Goal: Task Accomplishment & Management: Manage account settings

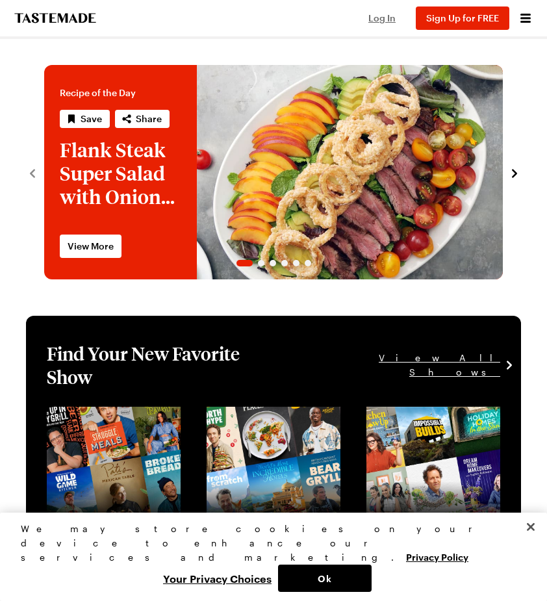
click at [372, 14] on span "Log In" at bounding box center [381, 17] width 27 height 11
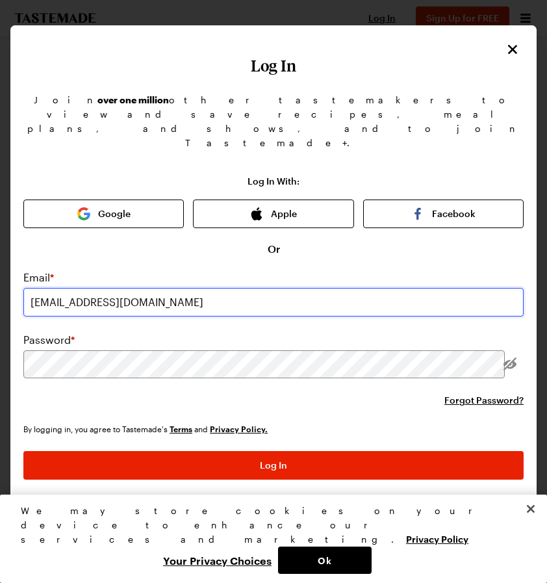
type input "[EMAIL_ADDRESS][DOMAIN_NAME]"
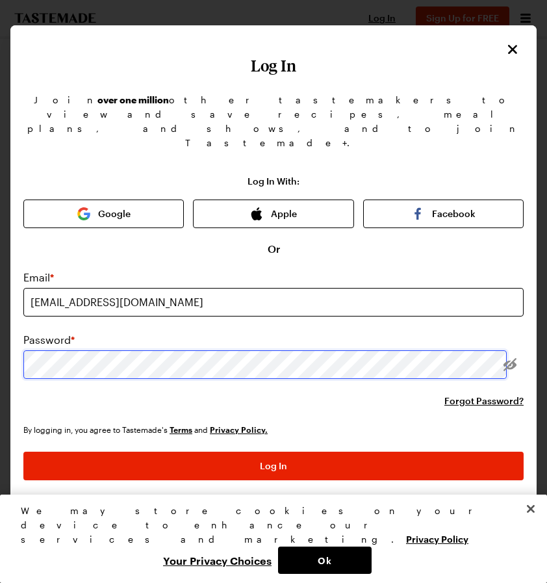
click at [274, 452] on button "Log In" at bounding box center [273, 466] width 500 height 29
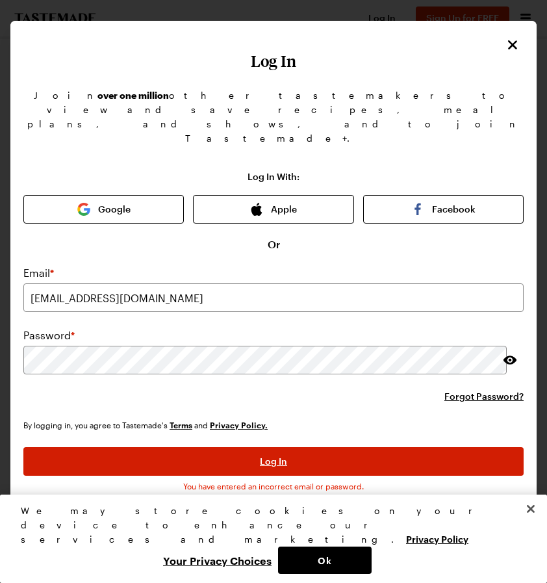
click at [409, 447] on button "Log In" at bounding box center [273, 461] width 500 height 29
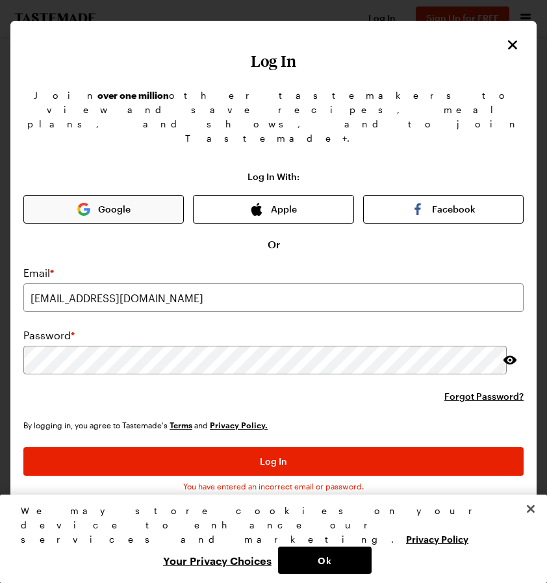
click at [132, 195] on button "Google" at bounding box center [103, 209] width 161 height 29
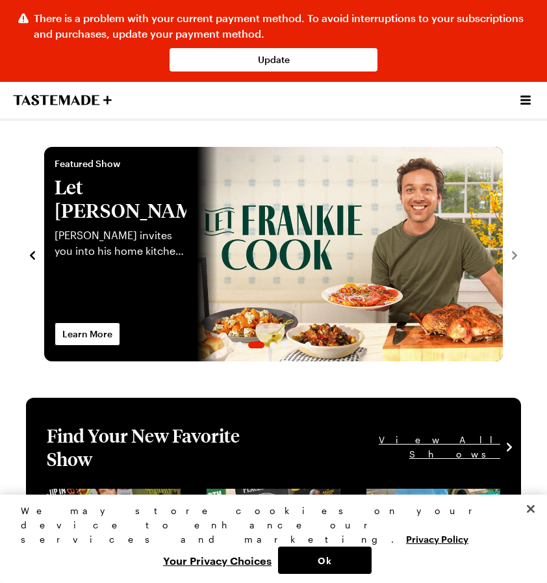
click at [518, 100] on icon "Open menu" at bounding box center [526, 100] width 16 height 16
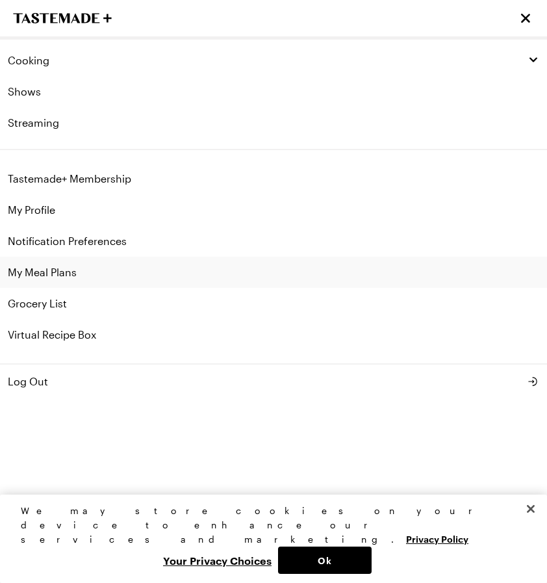
click at [128, 272] on link "My Meal Plans" at bounding box center [273, 272] width 547 height 31
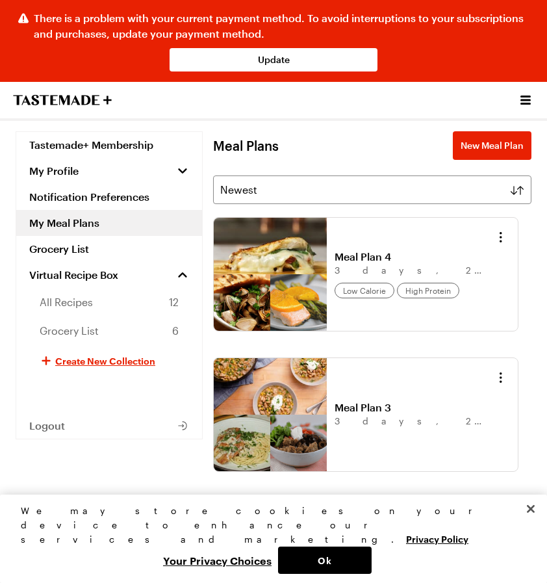
click at [418, 401] on link "Meal Plan 3" at bounding box center [415, 407] width 161 height 13
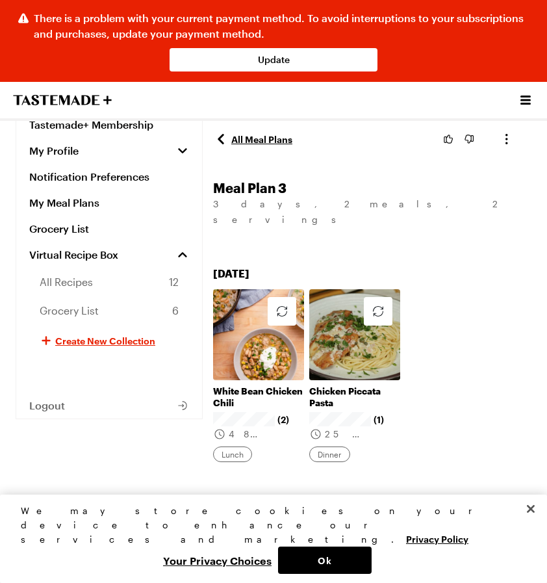
scroll to position [21, 0]
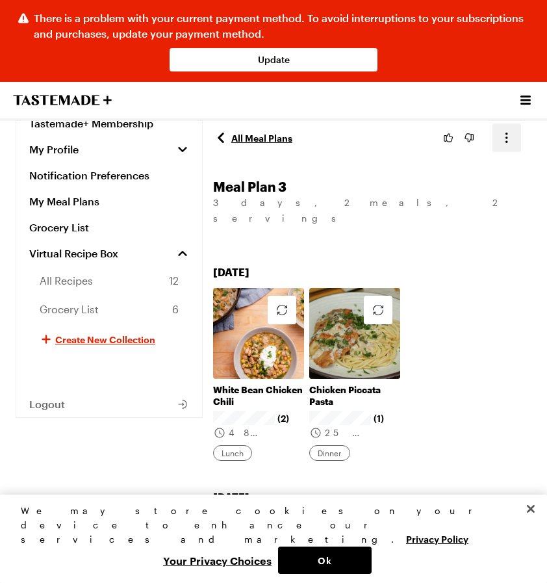
click at [509, 138] on icon "button" at bounding box center [507, 138] width 16 height 16
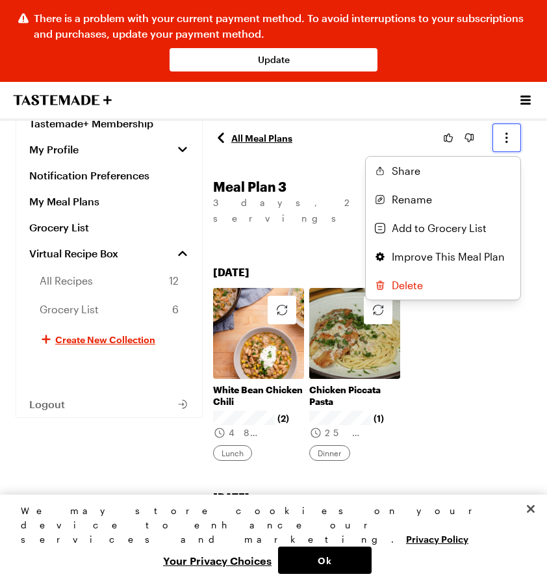
click at [472, 346] on div "All Meal Plans Share Rename Add to Grocery List Improve This Meal Plan Delete M…" at bounding box center [372, 518] width 318 height 817
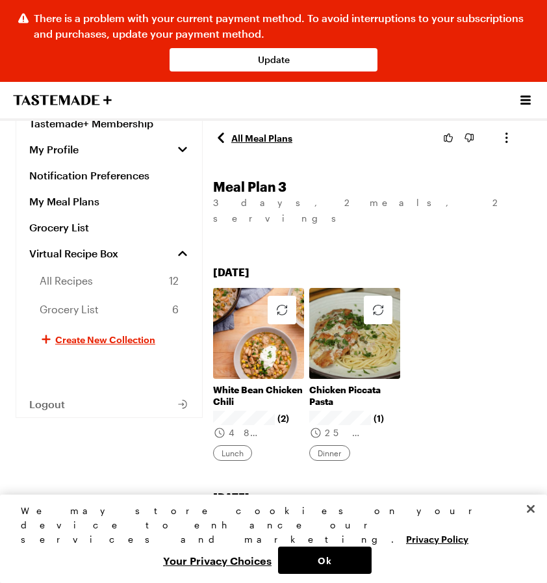
click at [257, 384] on link "White Bean Chicken Chili" at bounding box center [258, 395] width 91 height 23
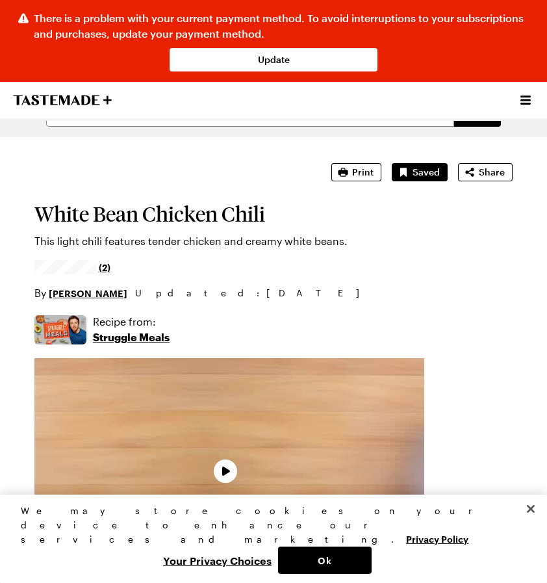
scroll to position [47, 0]
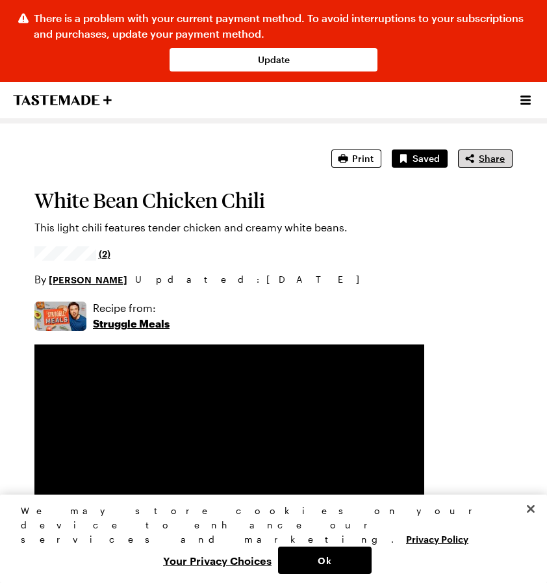
click at [483, 166] on button "Share" at bounding box center [485, 158] width 55 height 18
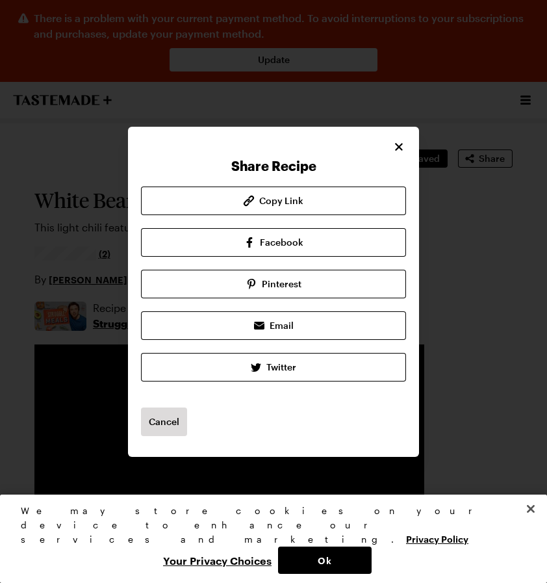
click at [394, 144] on icon "Close" at bounding box center [398, 146] width 13 height 13
type textarea "x"
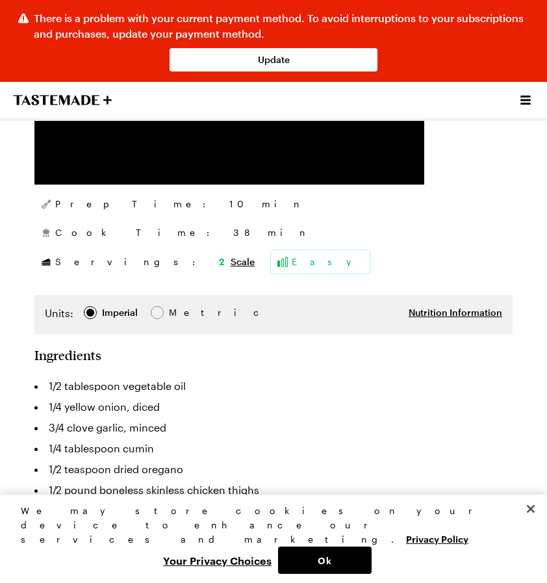
scroll to position [428, 0]
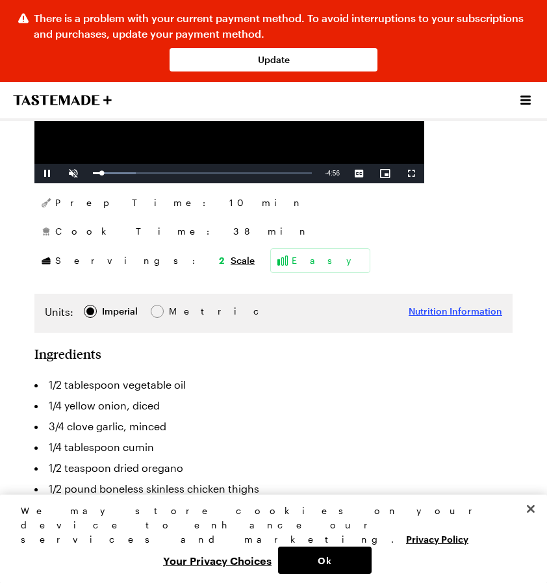
click at [412, 312] on span "Nutrition Information" at bounding box center [456, 311] width 94 height 13
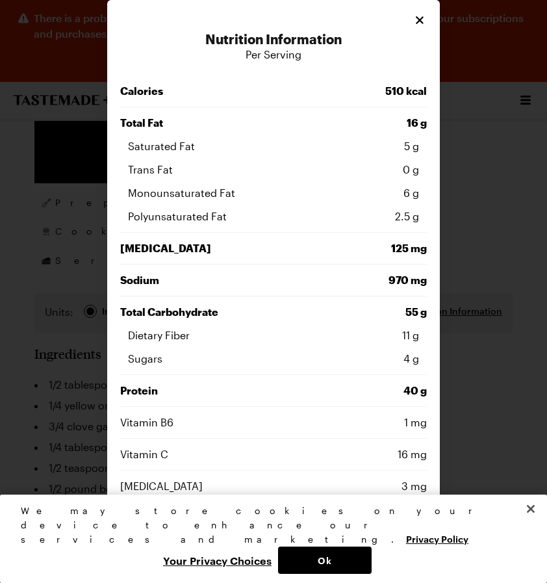
click at [418, 21] on icon "Close" at bounding box center [419, 20] width 13 height 13
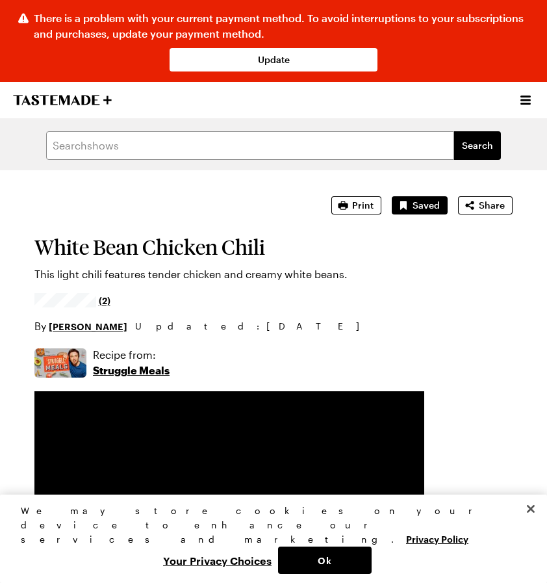
scroll to position [0, 0]
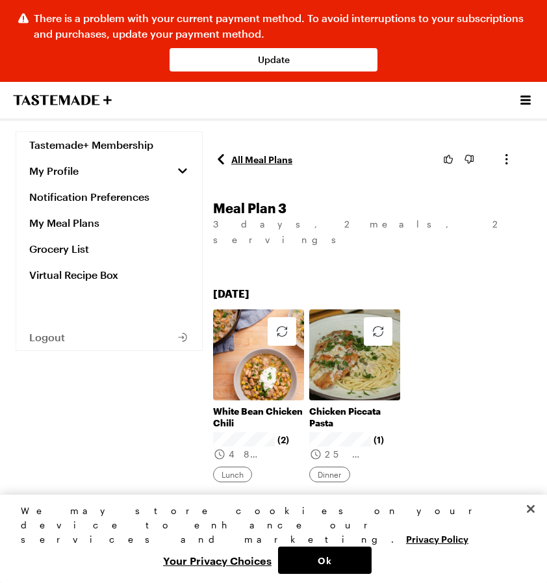
scroll to position [21, 0]
click at [256, 405] on link "White Bean Chicken Chili" at bounding box center [258, 416] width 91 height 23
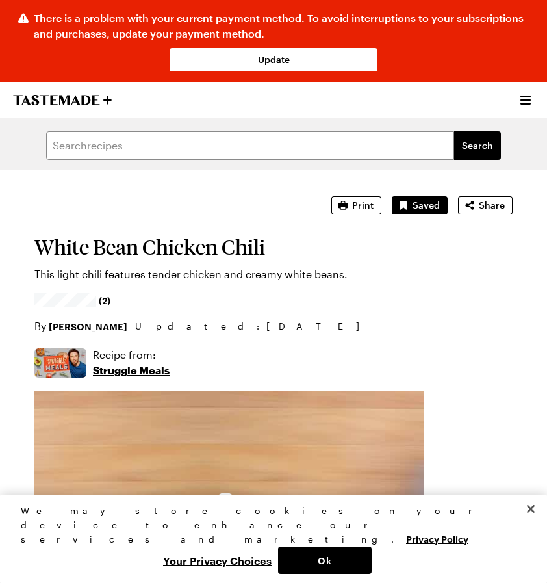
type textarea "x"
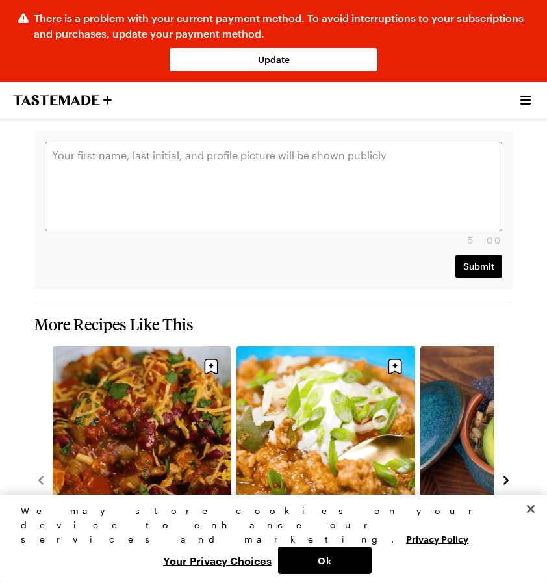
scroll to position [1777, 0]
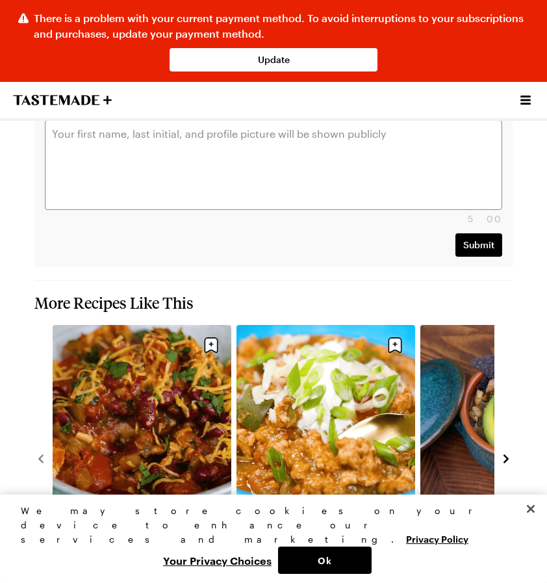
click at [522, 105] on icon "Open menu" at bounding box center [526, 100] width 16 height 16
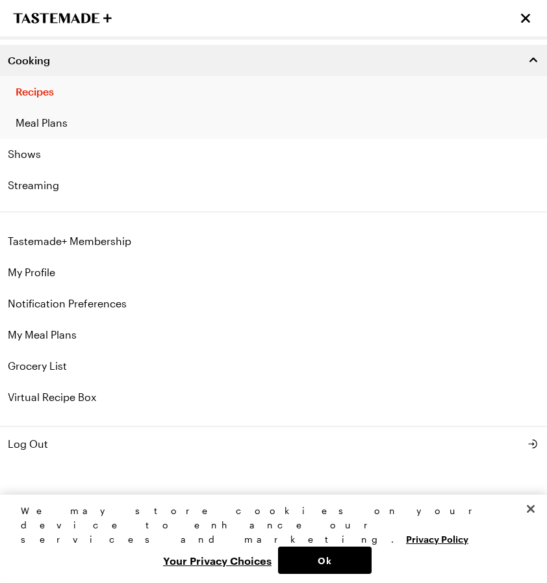
click at [88, 61] on div "Cooking" at bounding box center [274, 60] width 532 height 13
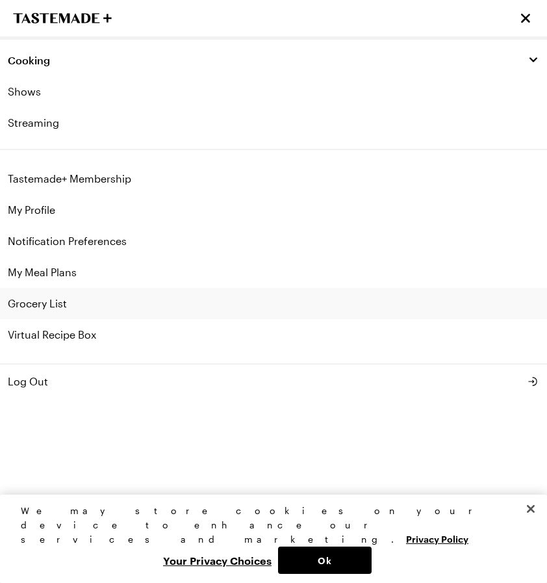
click at [51, 310] on link "Grocery List" at bounding box center [273, 303] width 547 height 31
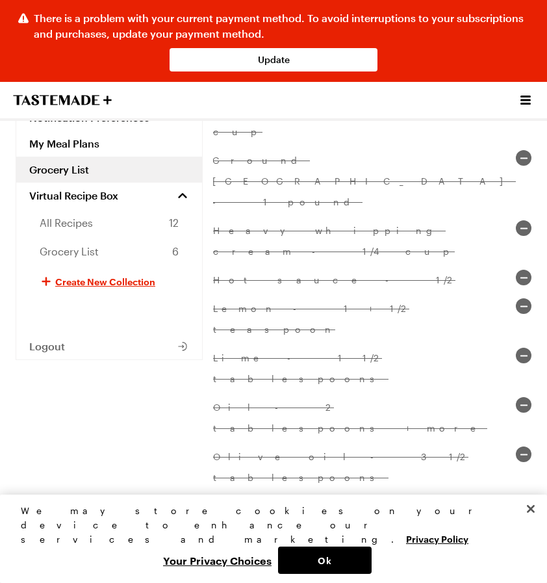
scroll to position [1521, 0]
checkbox input "true"
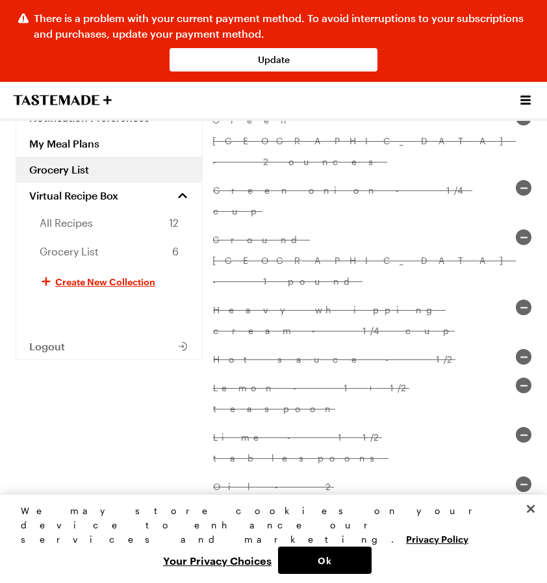
checkbox input "true"
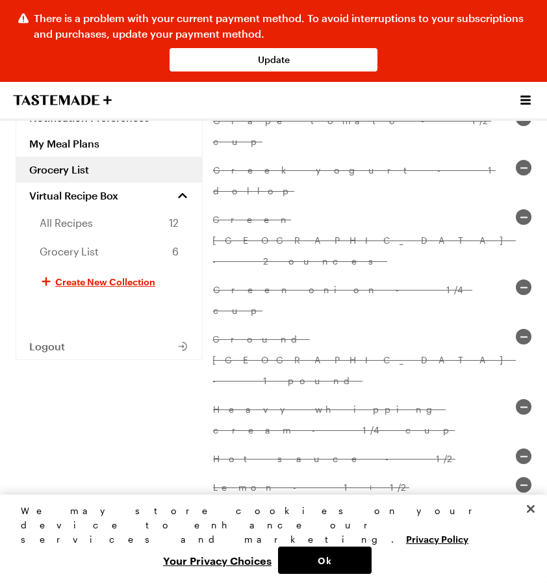
checkbox input "true"
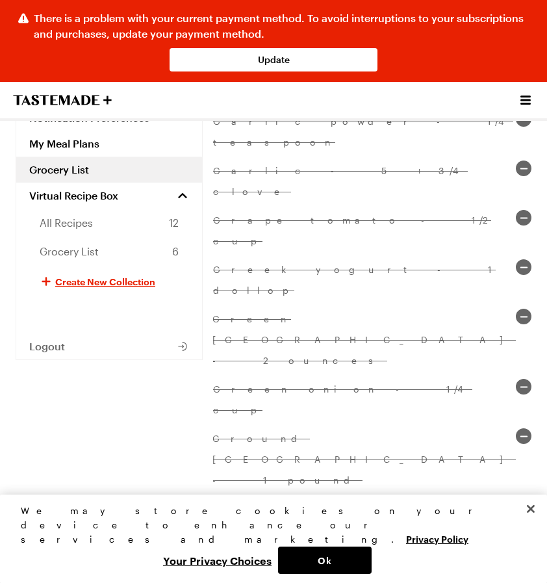
checkbox input "true"
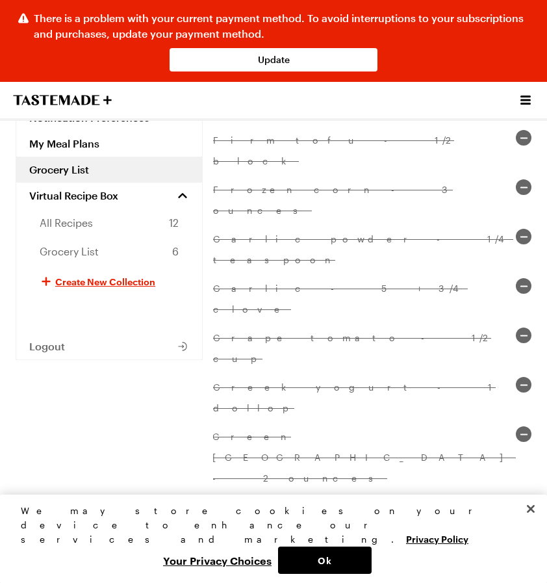
click at [262, 404] on div "Checked Off All-purpose flour - 1/2 cup Almond milk - 1/6 cup Brown rice - 4 cu…" at bounding box center [372, 415] width 318 height 2161
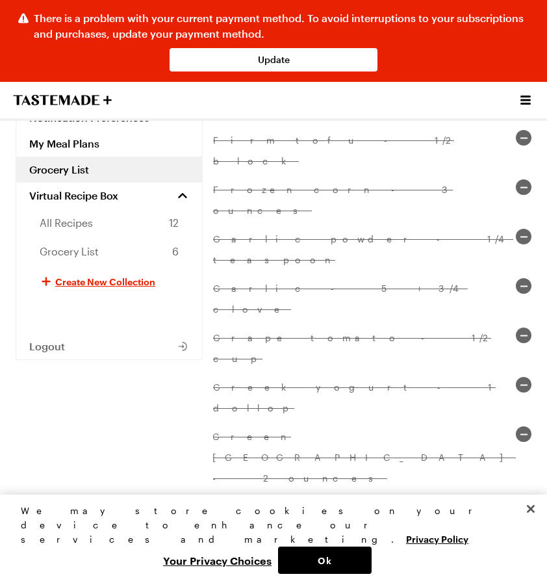
checkbox input "true"
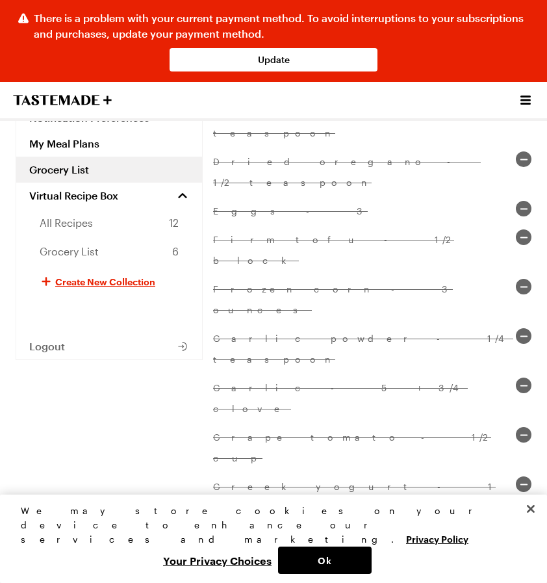
checkbox input "true"
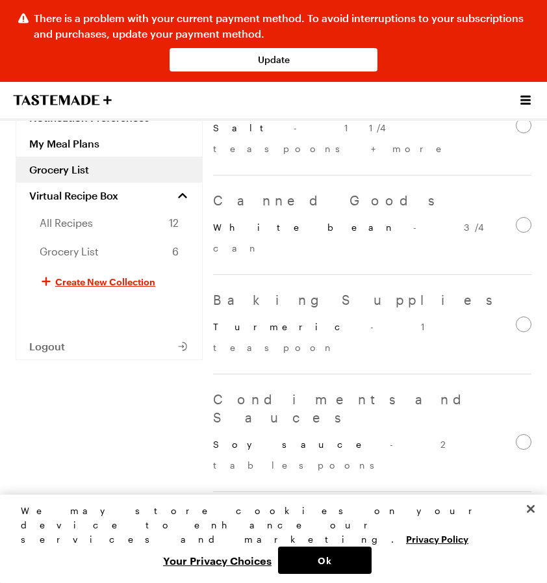
scroll to position [550, 0]
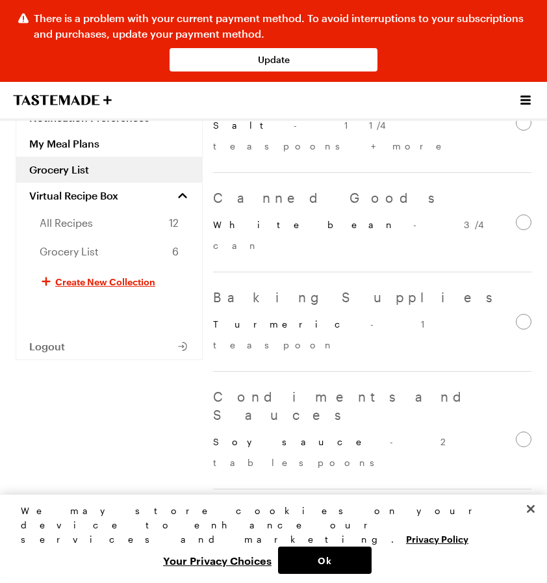
click at [265, 531] on p "All-purpose flour - 1/2 cup" at bounding box center [364, 552] width 303 height 42
click at [516, 531] on input "All-purpose flour - 1/2 cup" at bounding box center [524, 539] width 16 height 16
checkbox input "true"
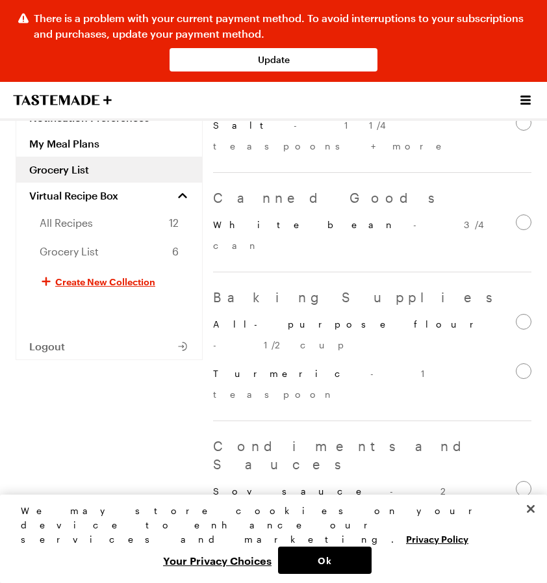
click at [516, 580] on input "Almond milk - 1/6 cup" at bounding box center [524, 588] width 16 height 16
checkbox input "true"
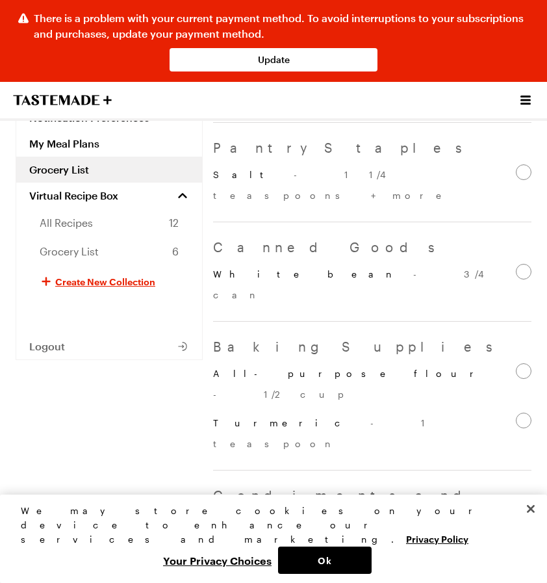
checkbox input "true"
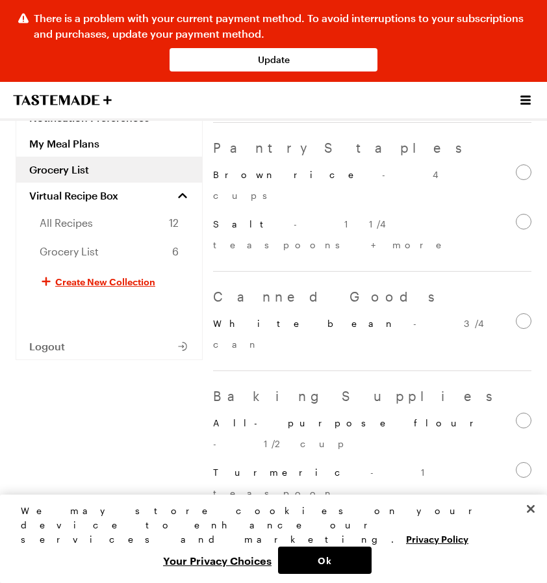
checkbox input "true"
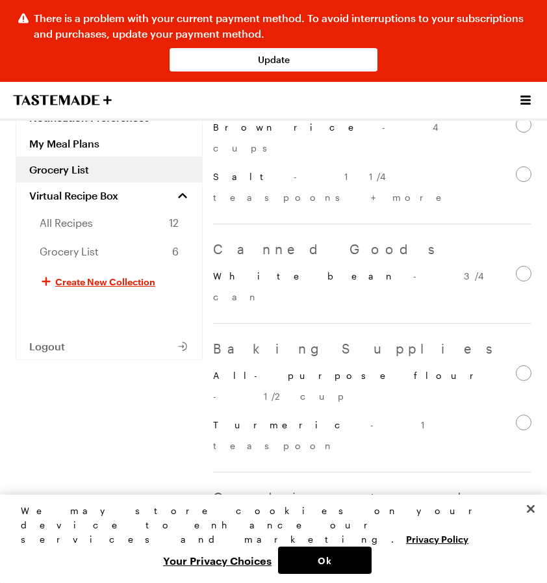
scroll to position [646, 0]
checkbox input "true"
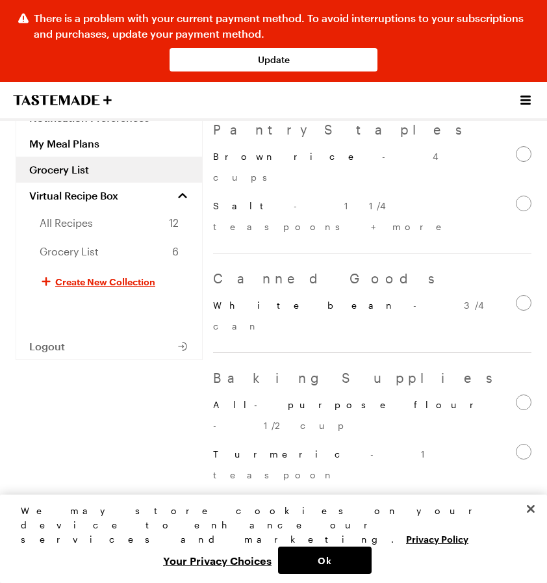
checkbox input "true"
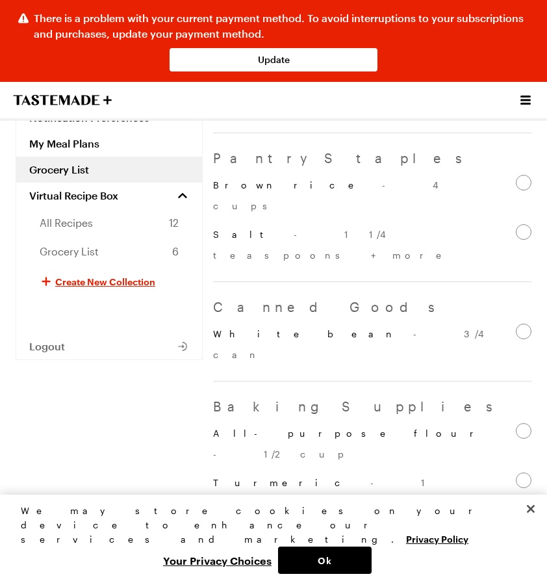
checkbox input "true"
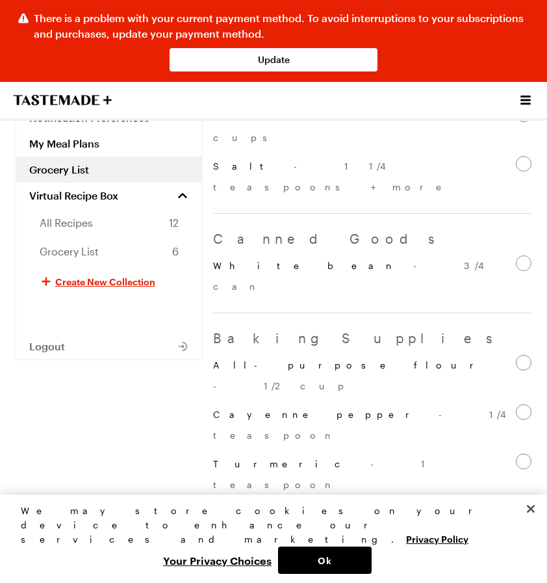
scroll to position [721, 0]
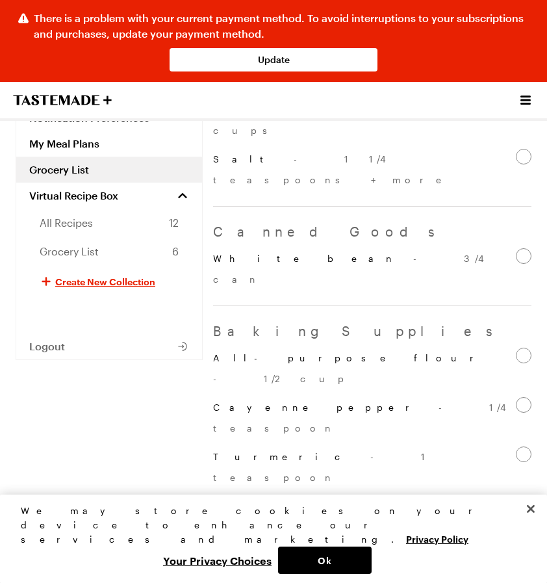
checkbox input "true"
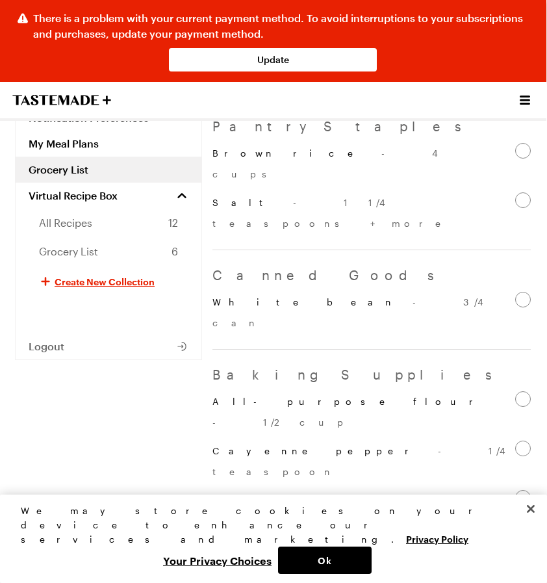
scroll to position [775, 0]
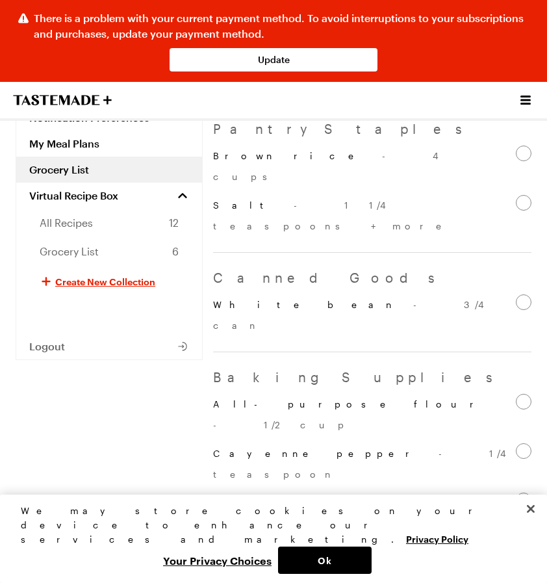
checkbox input "true"
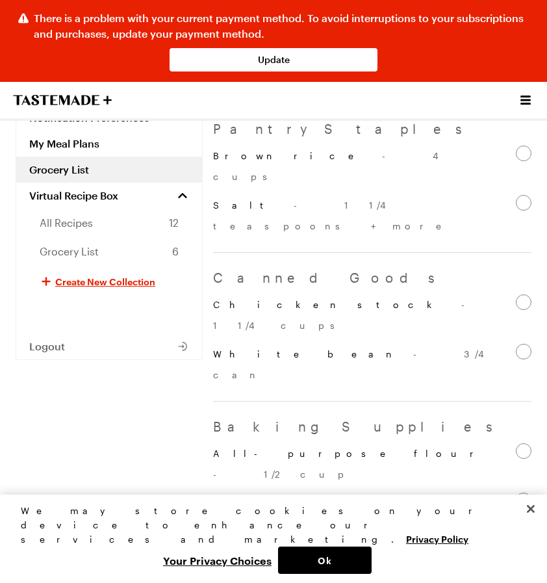
checkbox input "true"
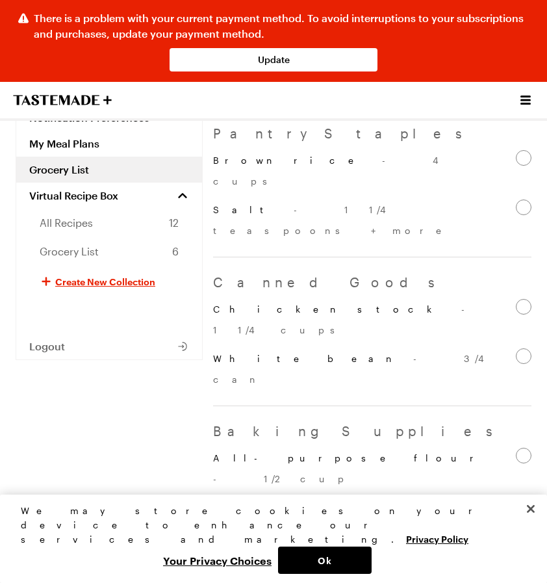
scroll to position [823, 0]
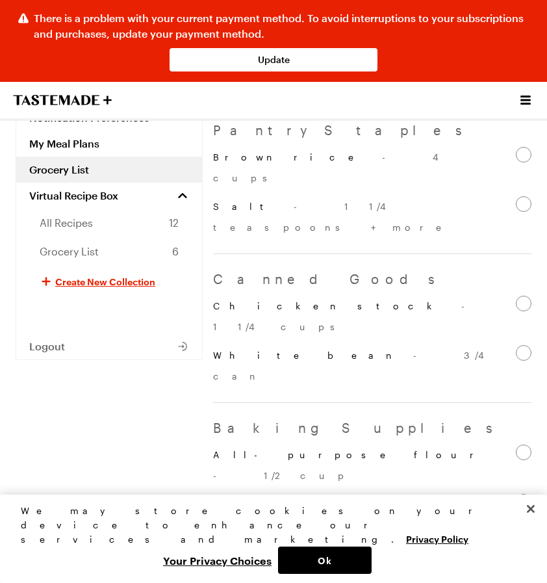
checkbox input "true"
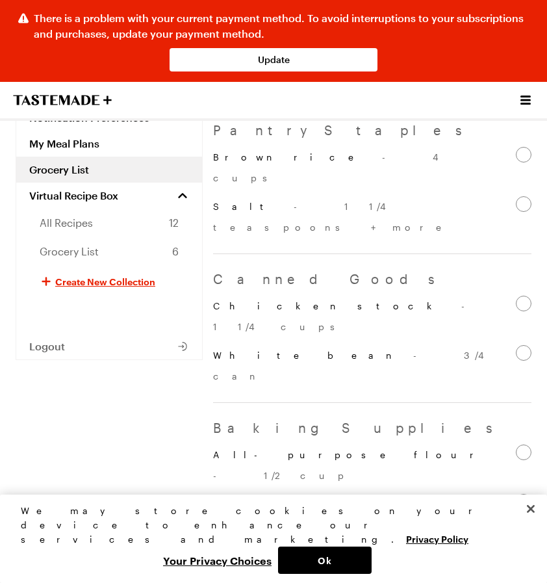
checkbox input "true"
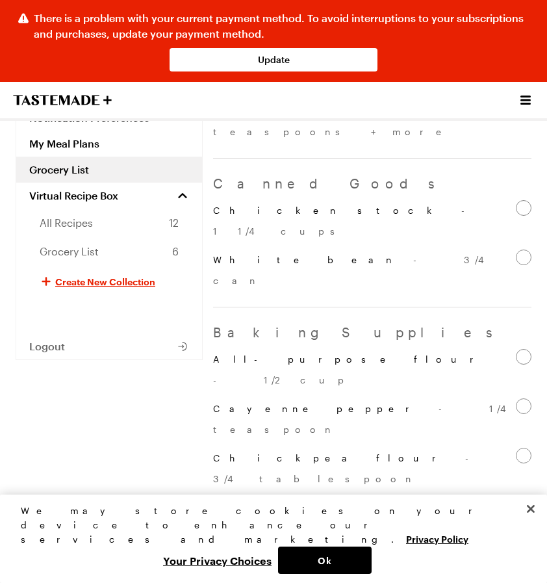
scroll to position [921, 0]
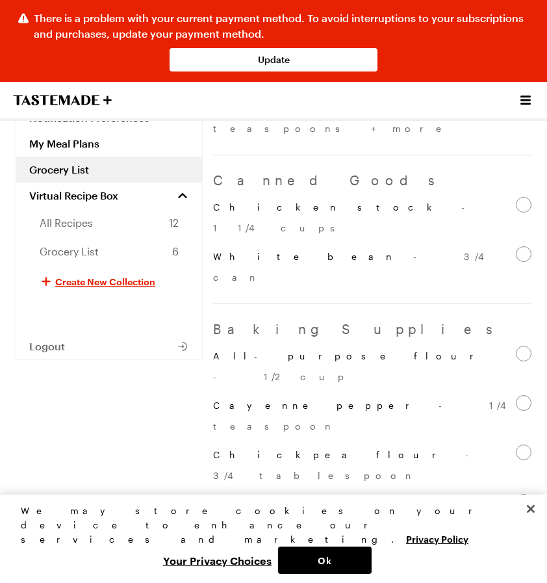
checkbox input "true"
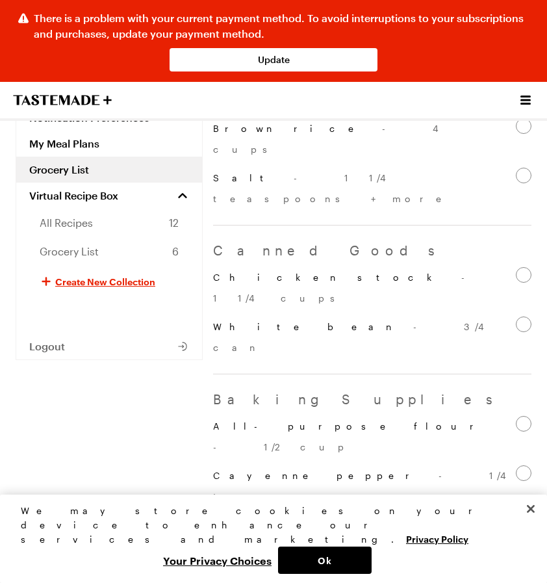
checkbox input "true"
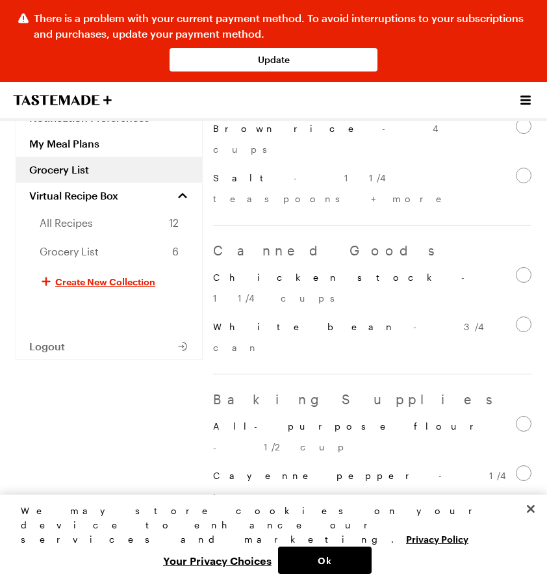
checkbox input "true"
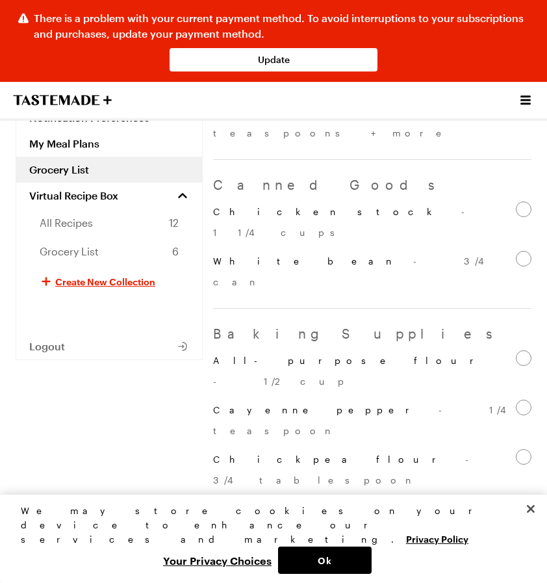
scroll to position [988, 0]
checkbox input "true"
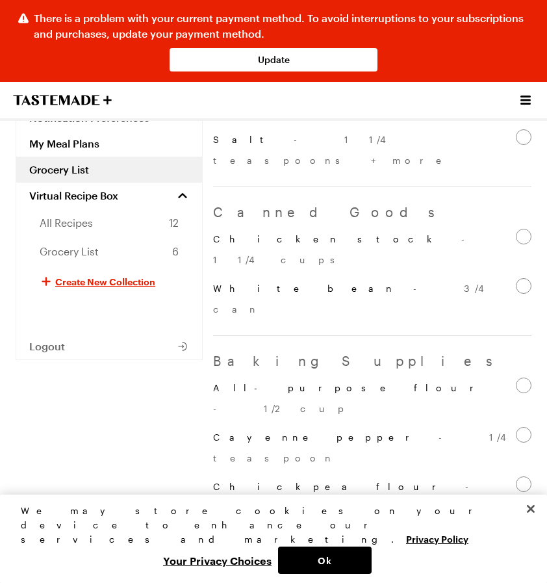
checkbox input "true"
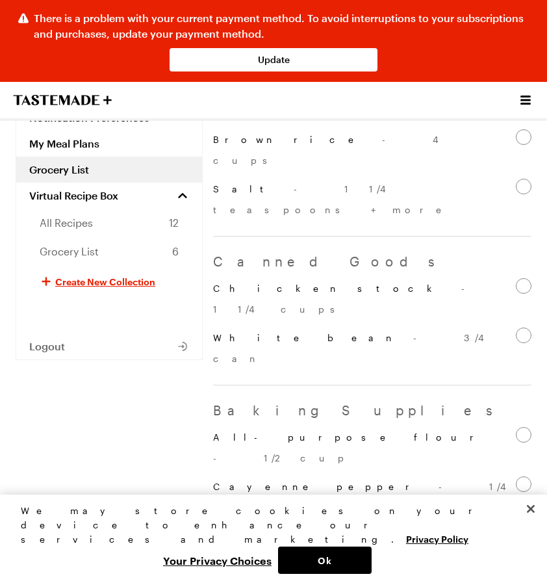
checkbox input "true"
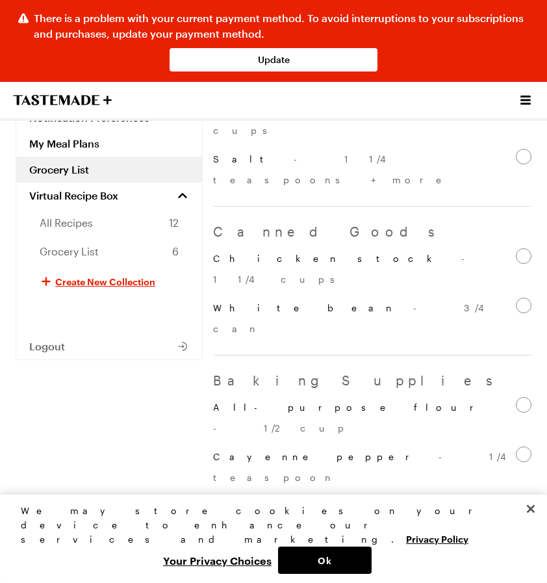
scroll to position [1094, 0]
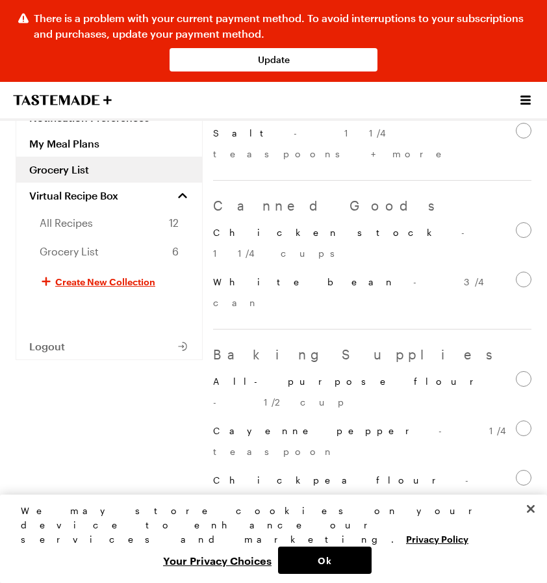
checkbox input "true"
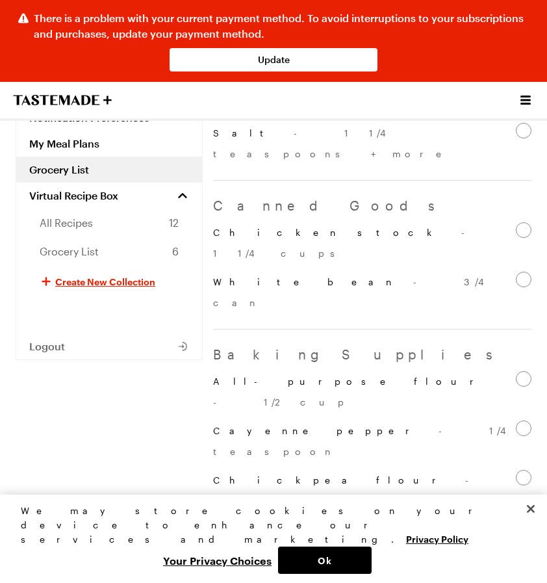
checkbox input "true"
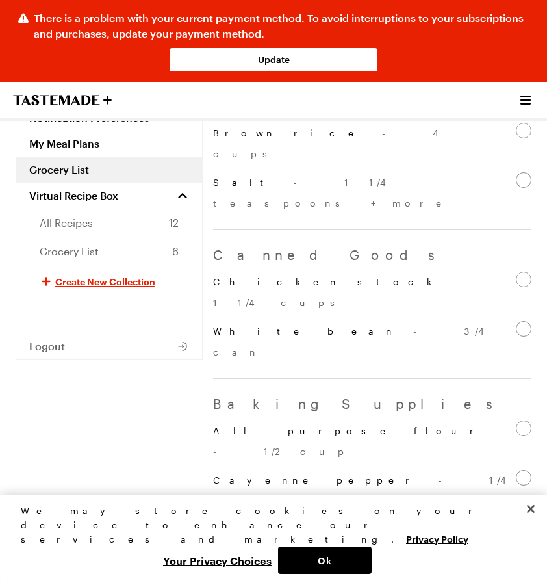
checkbox input "true"
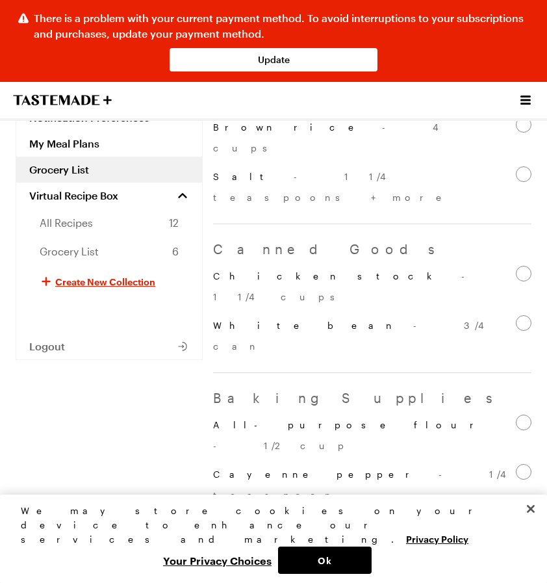
checkbox input "true"
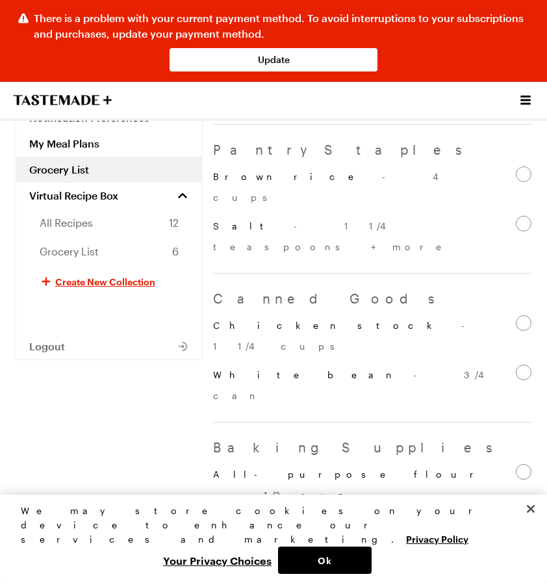
checkbox input "true"
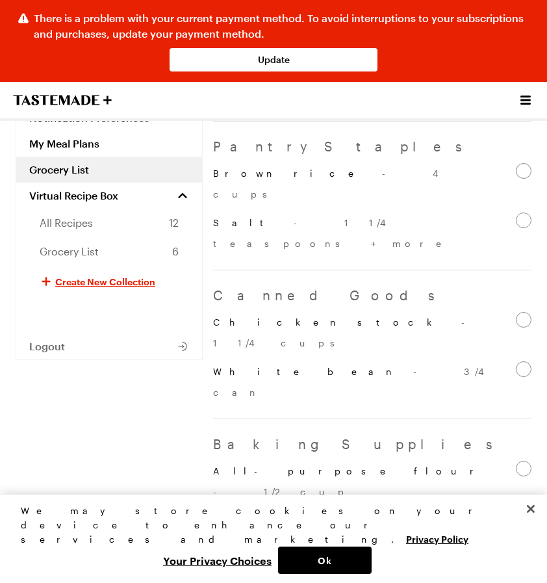
scroll to position [1224, 0]
checkbox input "true"
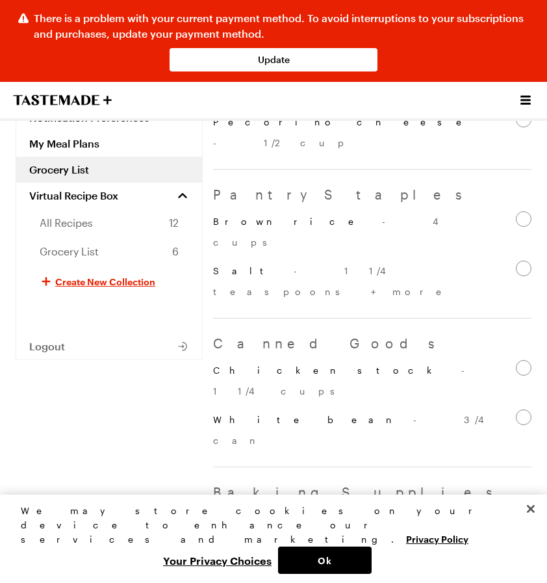
checkbox input "true"
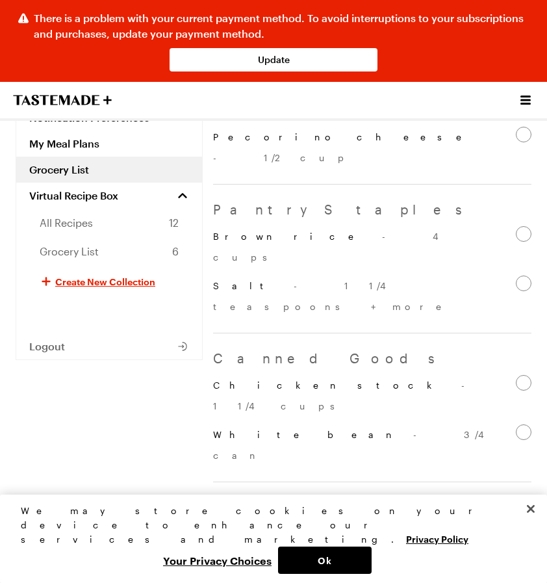
scroll to position [1280, 0]
checkbox input "true"
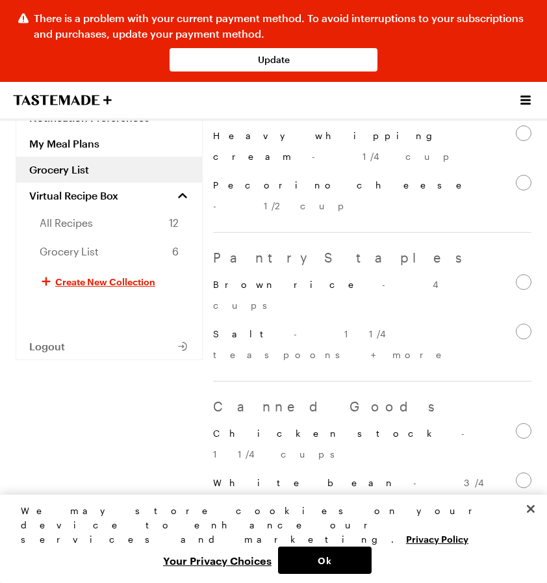
checkbox input "true"
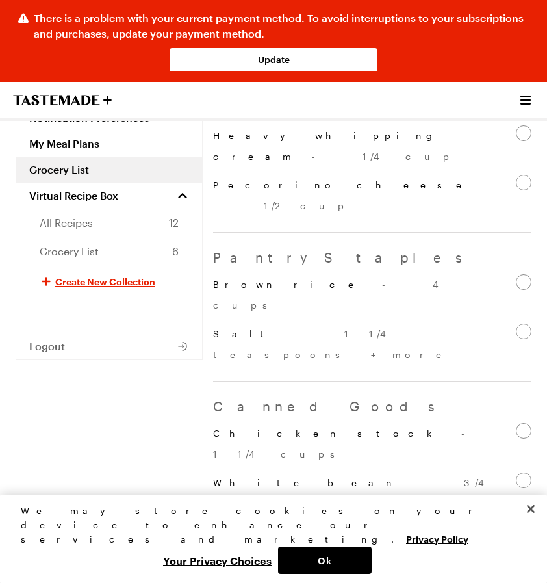
checkbox input "true"
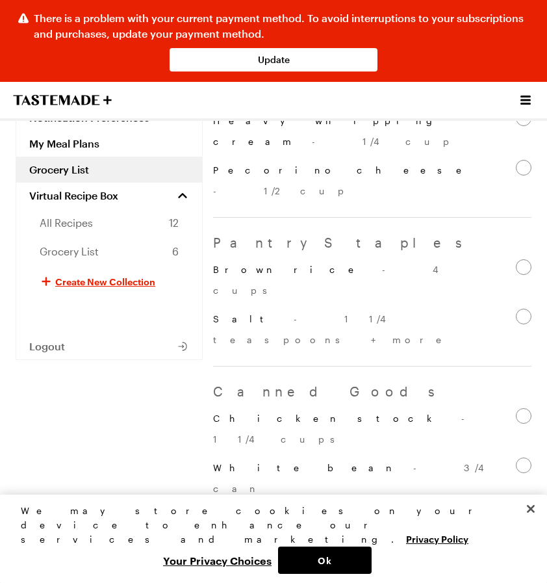
scroll to position [1348, 0]
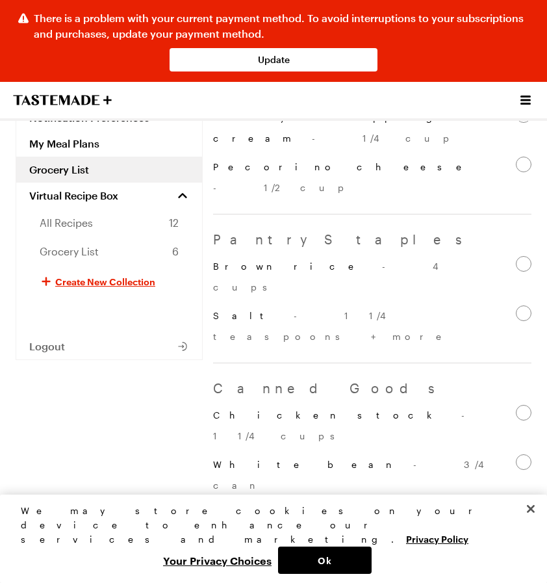
checkbox input "true"
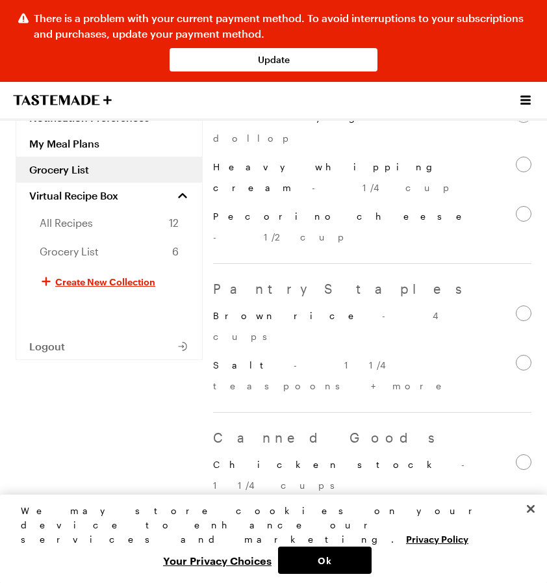
checkbox input "true"
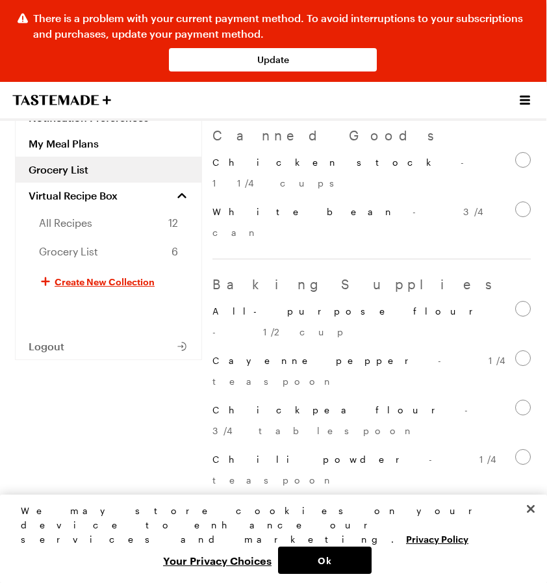
scroll to position [1650, 0]
checkbox input "true"
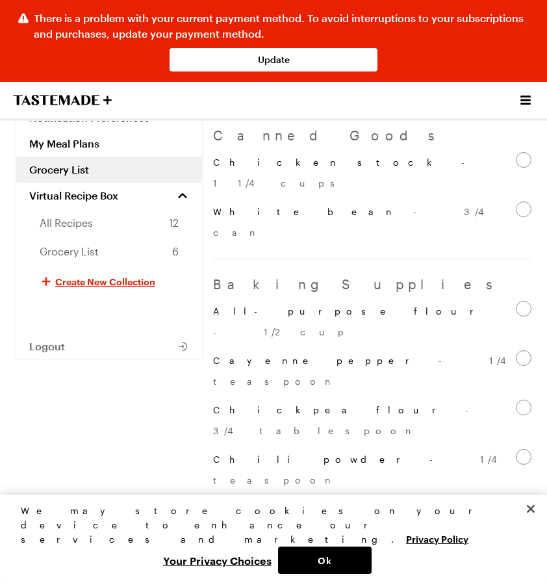
checkbox input "true"
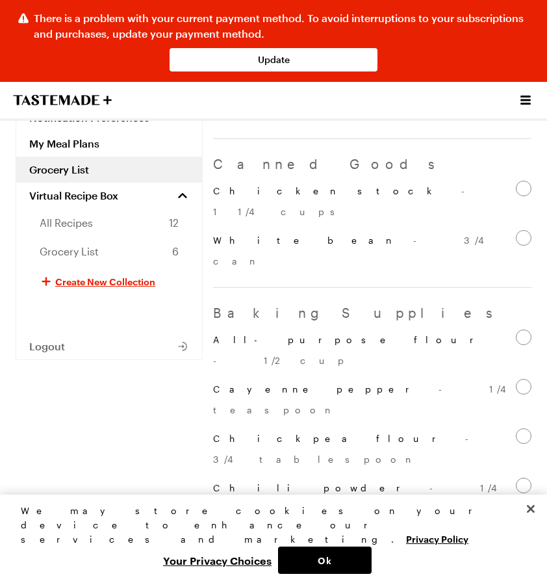
checkbox input "true"
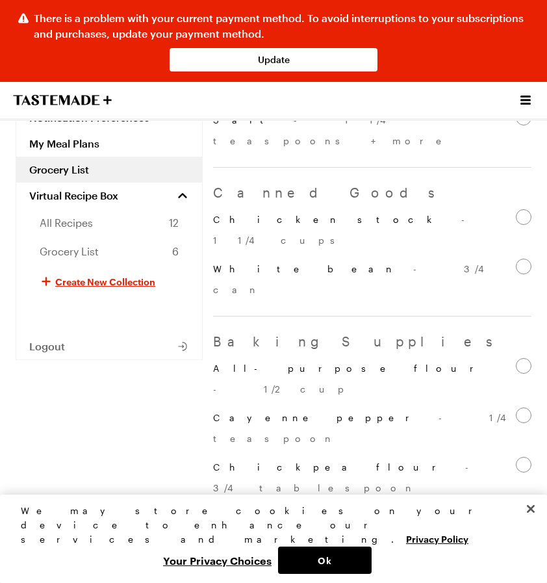
checkbox input "true"
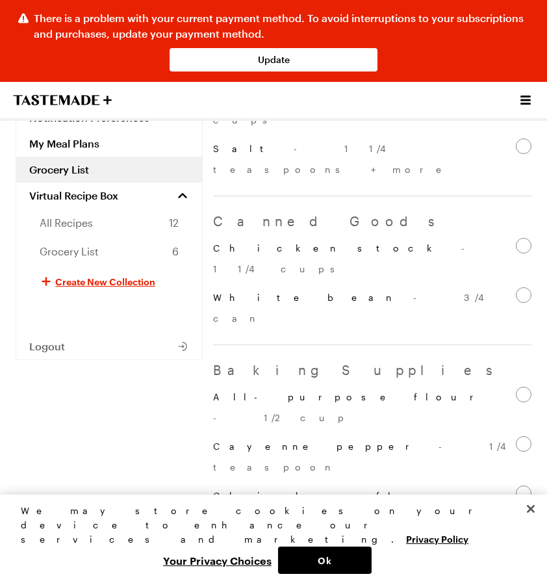
checkbox input "true"
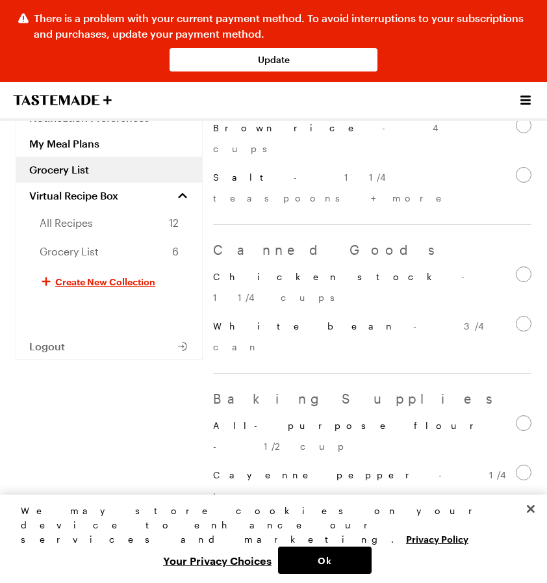
checkbox input "true"
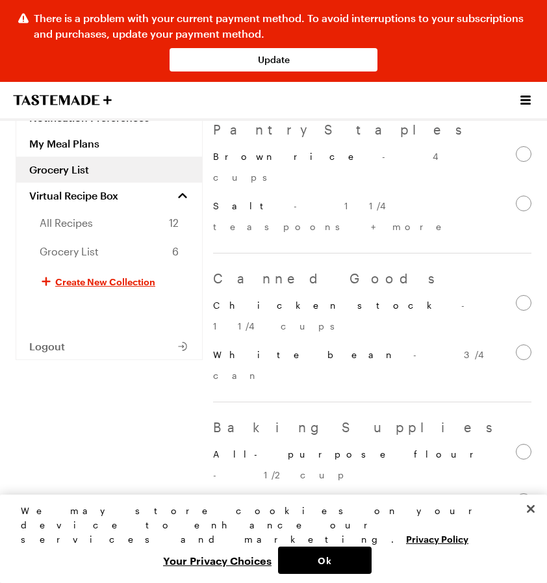
checkbox input "true"
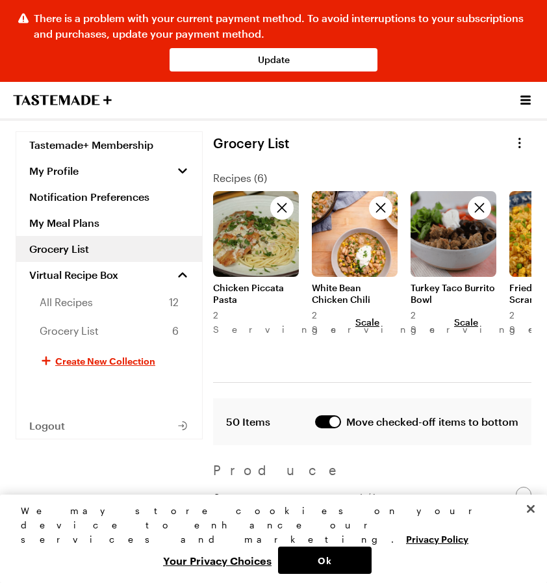
scroll to position [0, 0]
click at [520, 139] on icon "button" at bounding box center [520, 143] width 3 height 10
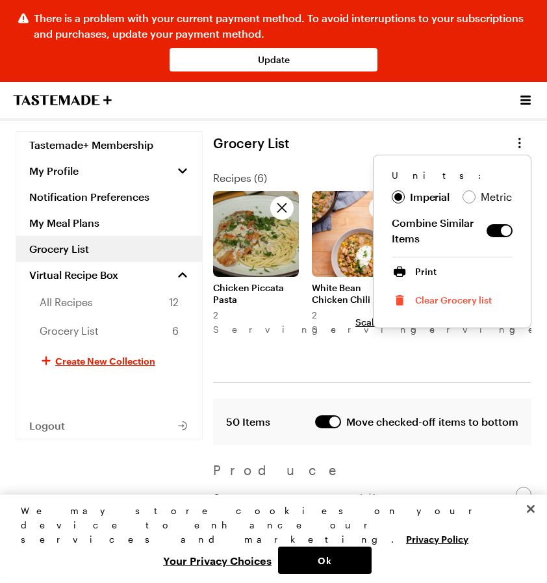
click at [437, 302] on span "Clear Grocery list" at bounding box center [453, 300] width 77 height 13
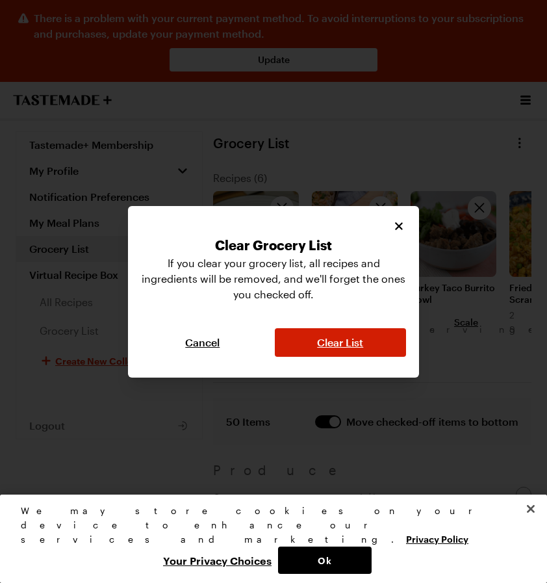
click at [345, 344] on span "Clear List" at bounding box center [340, 342] width 46 height 13
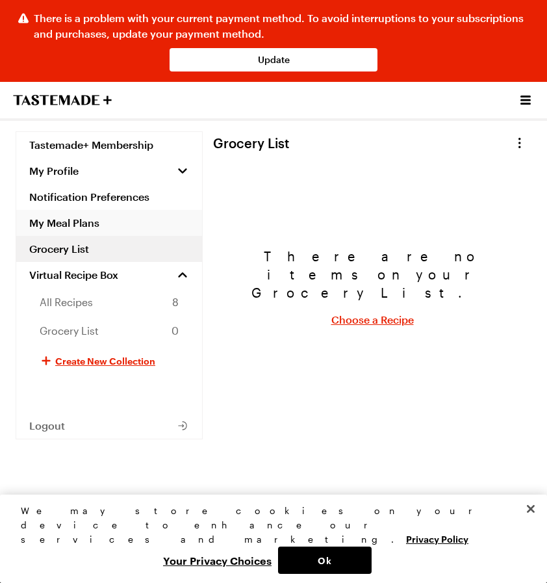
click at [97, 225] on link "My Meal Plans" at bounding box center [109, 223] width 186 height 26
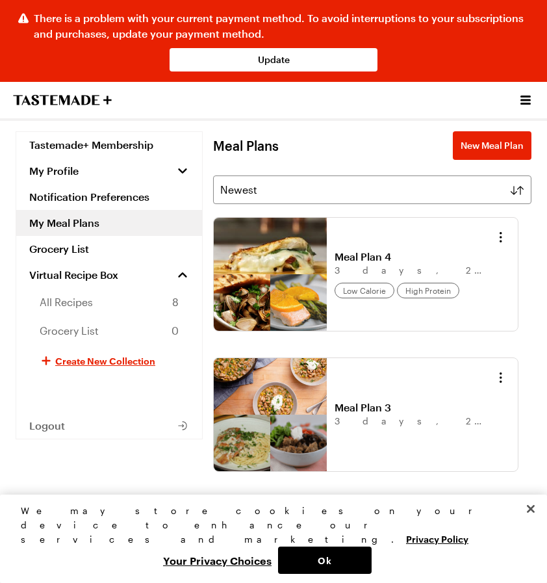
click at [383, 404] on link "Meal Plan 3" at bounding box center [415, 407] width 161 height 13
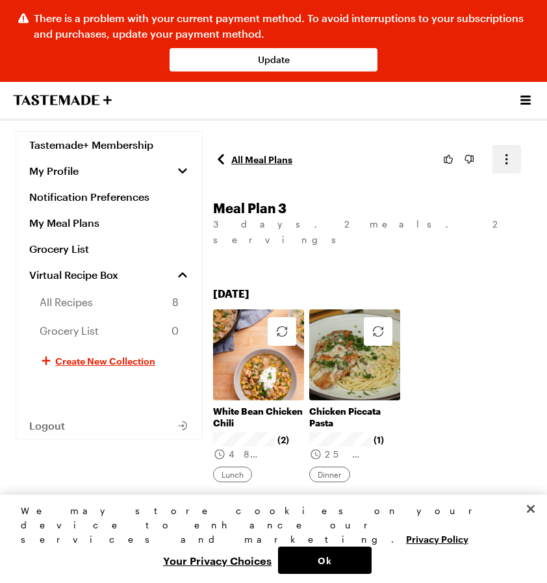
click at [512, 160] on icon "button" at bounding box center [507, 159] width 16 height 16
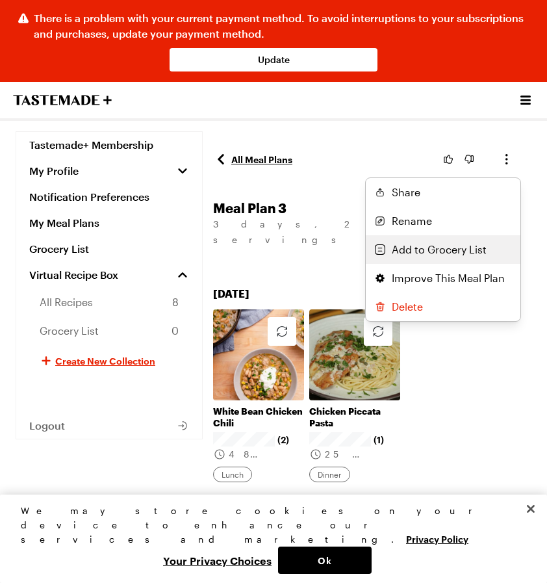
click at [463, 246] on span "Add to Grocery List" at bounding box center [439, 250] width 95 height 16
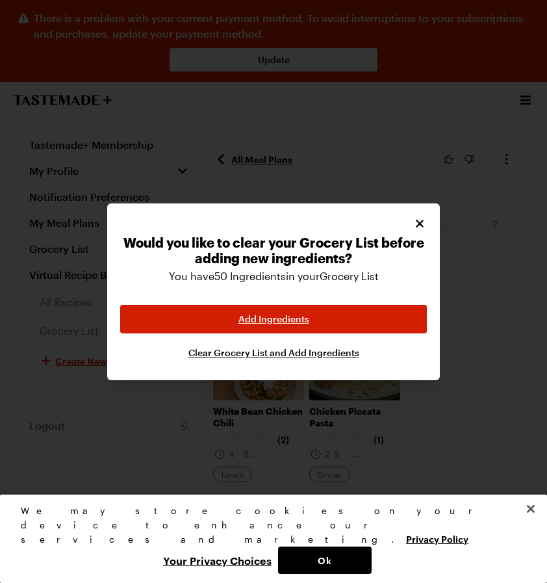
click at [320, 309] on button "Add Ingredients" at bounding box center [273, 319] width 307 height 29
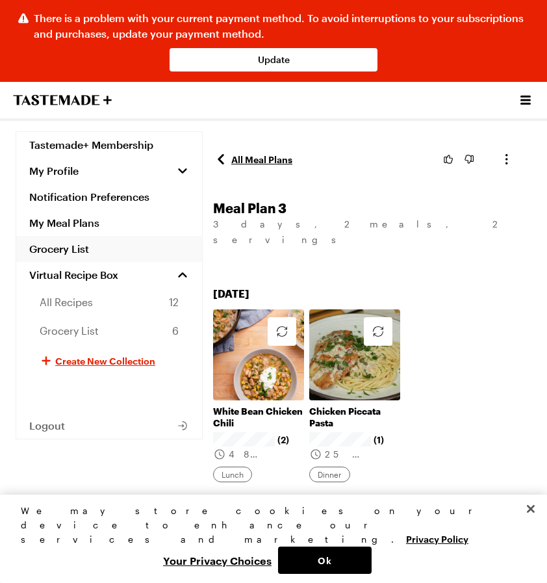
click at [107, 251] on link "Grocery List" at bounding box center [109, 249] width 186 height 26
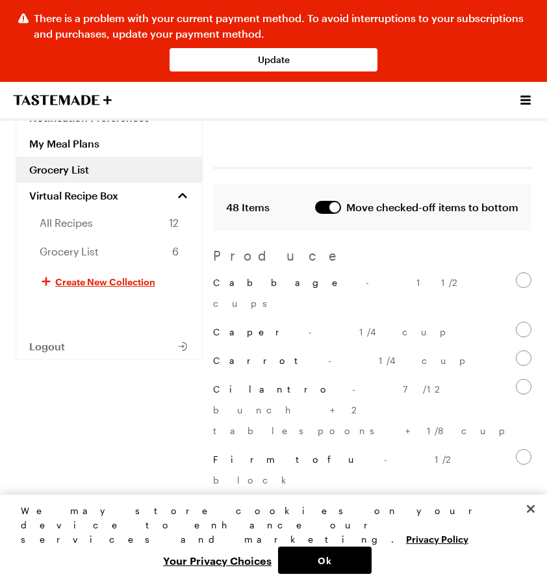
scroll to position [216, 0]
click at [242, 271] on p "Cabbage - 1 1/2 cups" at bounding box center [364, 292] width 303 height 42
click at [516, 271] on input "Cabbage - 1 1/2 cups" at bounding box center [524, 279] width 16 height 16
checkbox input "false"
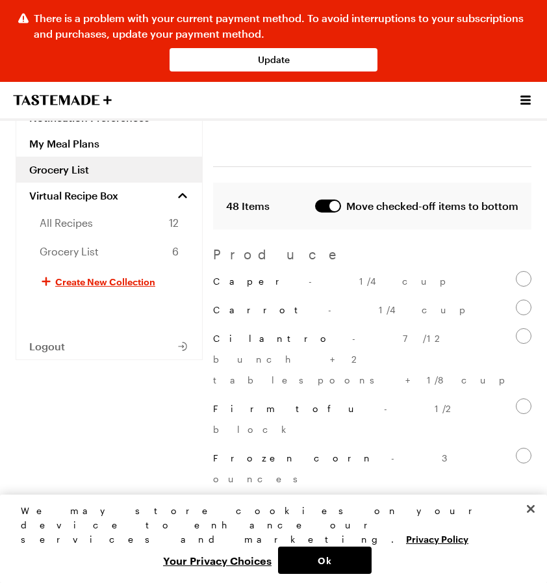
click at [309, 271] on label "Caper - 1/4 cup" at bounding box center [372, 281] width 318 height 21
click at [516, 271] on input "Caper - 1/4 cup" at bounding box center [524, 279] width 16 height 16
checkbox input "false"
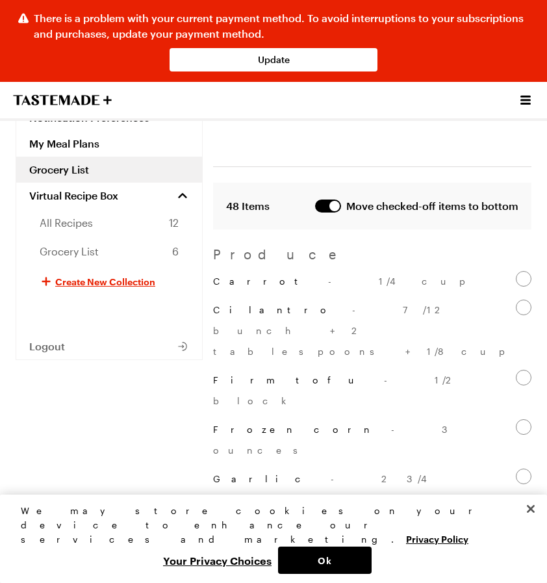
click at [291, 271] on label "Carrot - 1/4 cup" at bounding box center [372, 281] width 318 height 21
click at [516, 271] on input "Carrot - 1/4 cup" at bounding box center [524, 279] width 16 height 16
checkbox input "false"
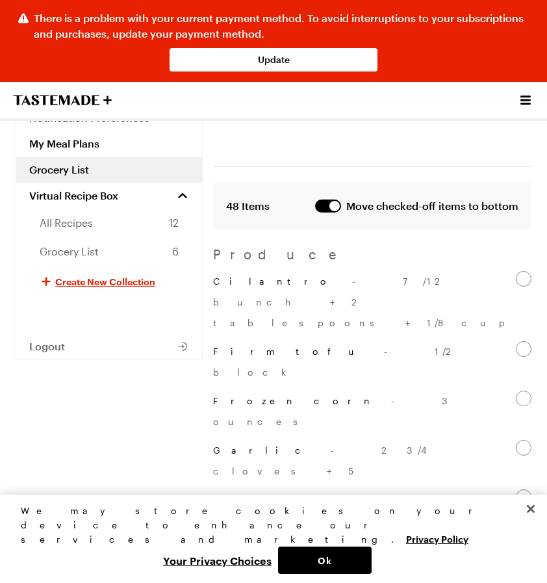
click at [310, 276] on span "- 7/12 bunch + 2 tablespoons + 1/8 cup" at bounding box center [362, 302] width 298 height 53
click at [516, 271] on input "Cilantro - 7/12 bunch + 2 tablespoons + 1/8 cup" at bounding box center [524, 279] width 16 height 16
checkbox input "false"
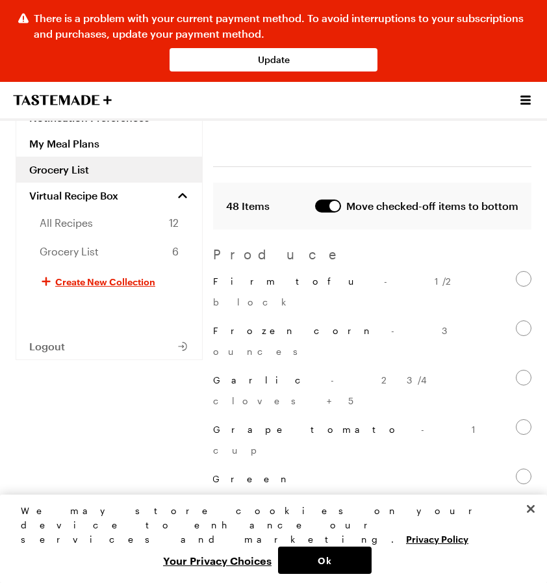
click at [290, 276] on span "- 1/2 block" at bounding box center [333, 292] width 241 height 32
click at [516, 271] on input "Firm tofu - 1/2 block" at bounding box center [524, 279] width 16 height 16
checkbox input "false"
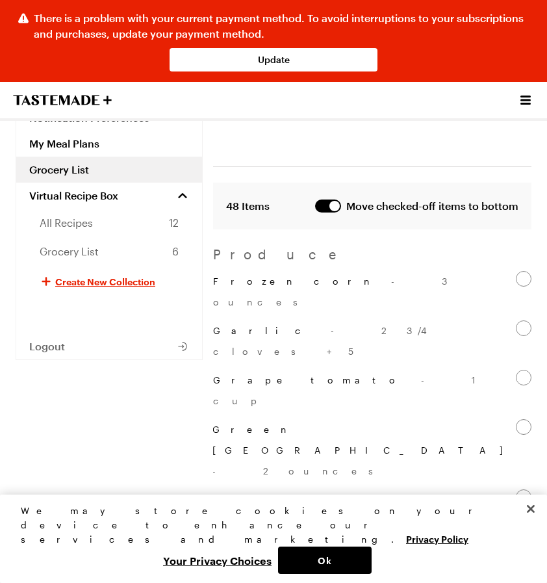
click at [268, 276] on span "- 3 ounces" at bounding box center [333, 292] width 240 height 32
click at [516, 271] on input "Frozen corn - 3 ounces" at bounding box center [524, 279] width 16 height 16
checkbox input "false"
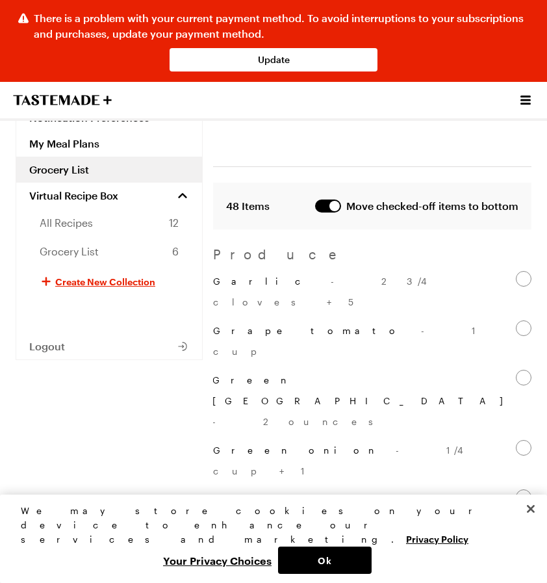
click at [268, 276] on span "- 2 3/4 cloves + 5" at bounding box center [324, 292] width 223 height 32
click at [516, 271] on input "Garlic - 2 3/4 cloves + 5" at bounding box center [524, 279] width 16 height 16
checkbox input "false"
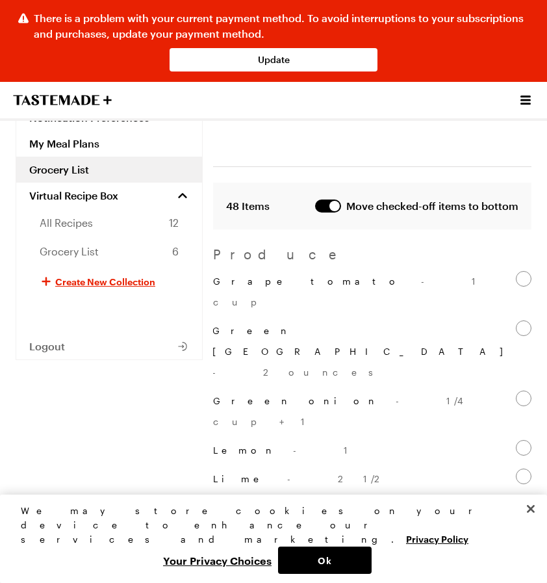
click at [246, 271] on p "Grape tomato - 1 cup" at bounding box center [364, 292] width 303 height 42
click at [516, 271] on input "Grape tomato - 1 cup" at bounding box center [524, 279] width 16 height 16
checkbox input "false"
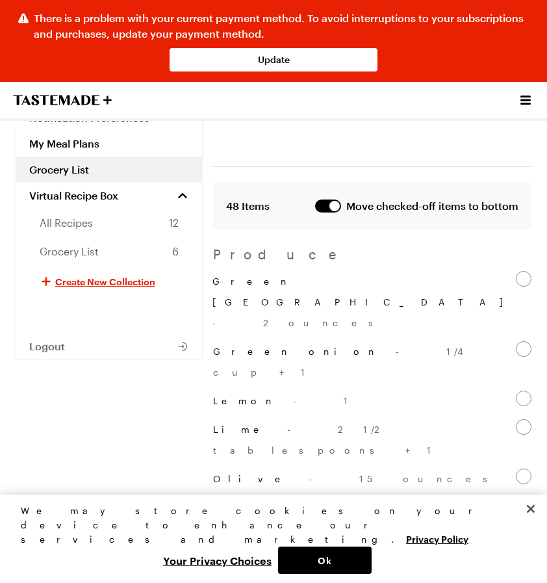
click at [259, 271] on p "Green chile - 2 ounces" at bounding box center [363, 302] width 303 height 62
click at [516, 271] on input "Green chile - 2 ounces" at bounding box center [524, 279] width 16 height 16
checkbox input "false"
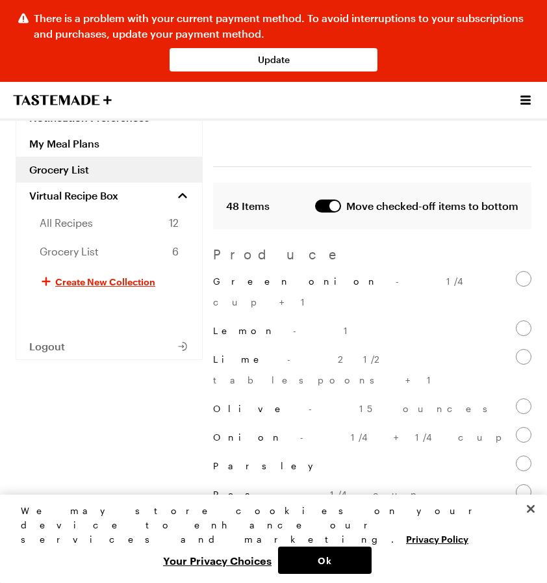
click at [251, 271] on p "Green onion - 1/4 cup + 1" at bounding box center [364, 292] width 303 height 42
click at [516, 271] on input "Green onion - 1/4 cup + 1" at bounding box center [524, 279] width 16 height 16
checkbox input "false"
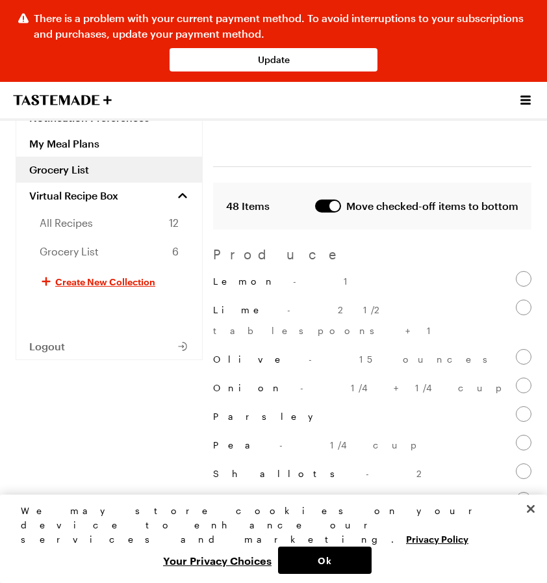
click at [288, 271] on label "Lemon - 1" at bounding box center [372, 281] width 318 height 21
click at [516, 271] on input "Lemon - 1" at bounding box center [524, 279] width 16 height 16
checkbox input "false"
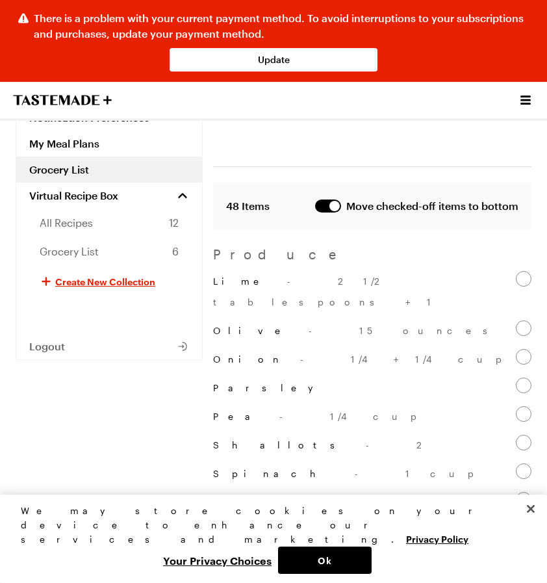
click at [290, 276] on span "- 2 1/2 tablespoons + 1" at bounding box center [324, 292] width 222 height 32
click at [516, 271] on input "Lime - 2 1/2 tablespoons + 1" at bounding box center [524, 279] width 16 height 16
checkbox input "false"
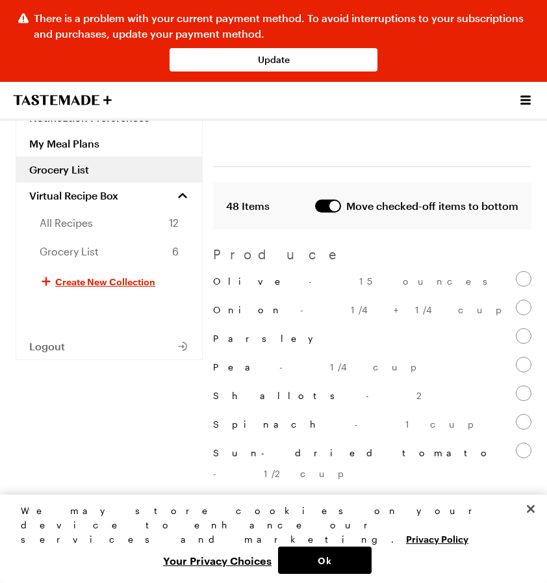
click at [309, 276] on span "- 15 ounces" at bounding box center [405, 281] width 193 height 11
click at [516, 271] on input "Olive - 15 ounces" at bounding box center [524, 279] width 16 height 16
checkbox input "false"
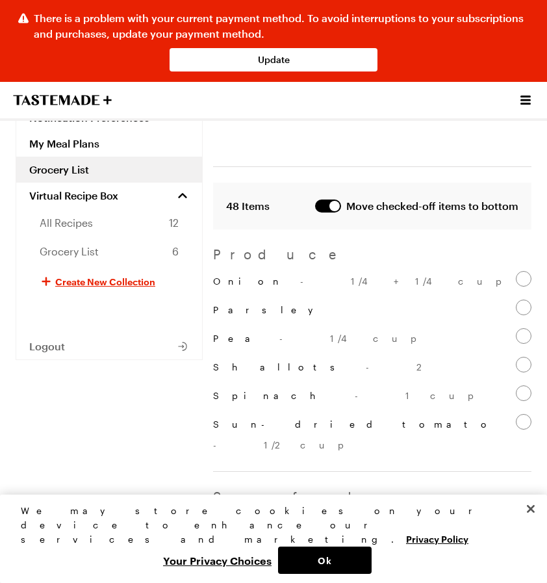
click at [300, 276] on span "- 1/4 + 1/4 cup" at bounding box center [403, 281] width 207 height 11
click at [516, 271] on input "Onion - 1/4 + 1/4 cup" at bounding box center [524, 279] width 16 height 16
checkbox input "false"
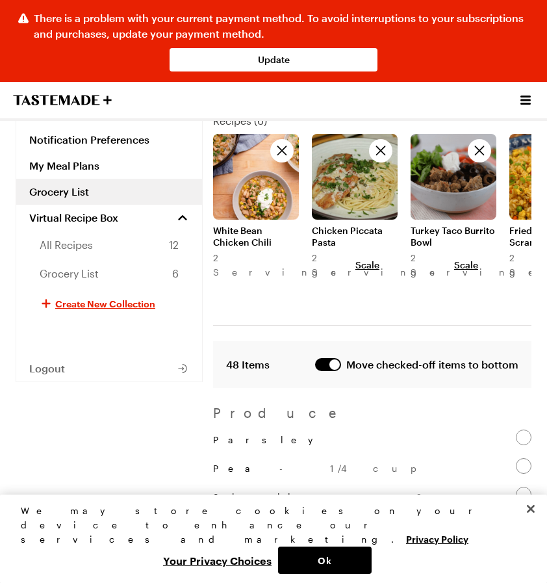
scroll to position [73, 0]
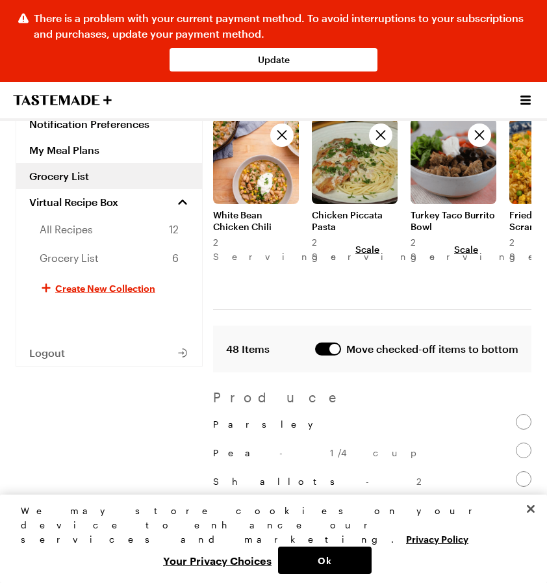
click at [224, 414] on p "Parsley" at bounding box center [269, 424] width 113 height 21
click at [516, 414] on input "Parsley" at bounding box center [524, 422] width 16 height 16
checkbox input "false"
click at [270, 414] on label "Pea - 1/4 cup" at bounding box center [372, 424] width 318 height 21
click at [516, 414] on input "Pea - 1/4 cup" at bounding box center [524, 422] width 16 height 16
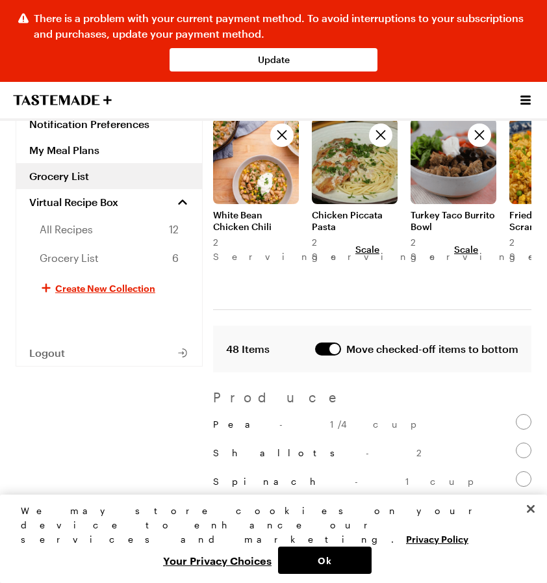
checkbox input "false"
click at [366, 418] on span "- 2" at bounding box center [395, 423] width 59 height 11
click at [516, 414] on input "Shallots - 2" at bounding box center [524, 422] width 16 height 16
checkbox input "false"
click at [285, 414] on label "Spinach - 1 cup" at bounding box center [372, 424] width 318 height 21
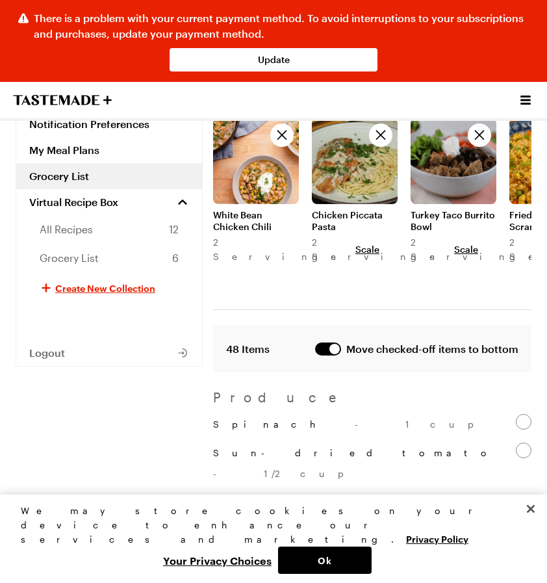
click at [516, 414] on input "Spinach - 1 cup" at bounding box center [524, 422] width 16 height 16
checkbox input "false"
click at [123, 149] on link "My Meal Plans" at bounding box center [109, 150] width 186 height 26
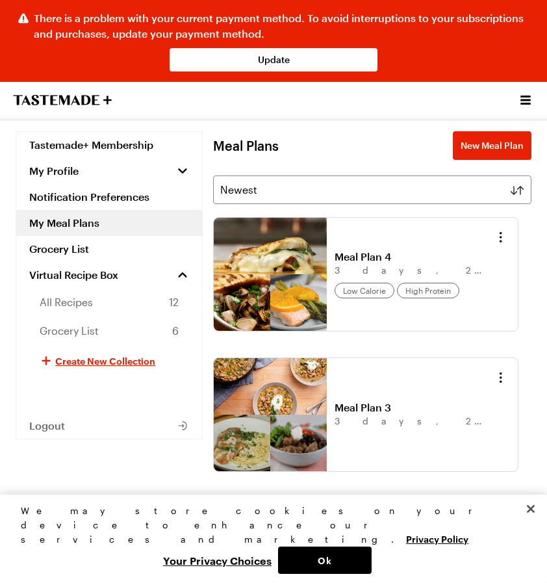
click at [335, 414] on link "Meal Plan 3" at bounding box center [415, 407] width 161 height 13
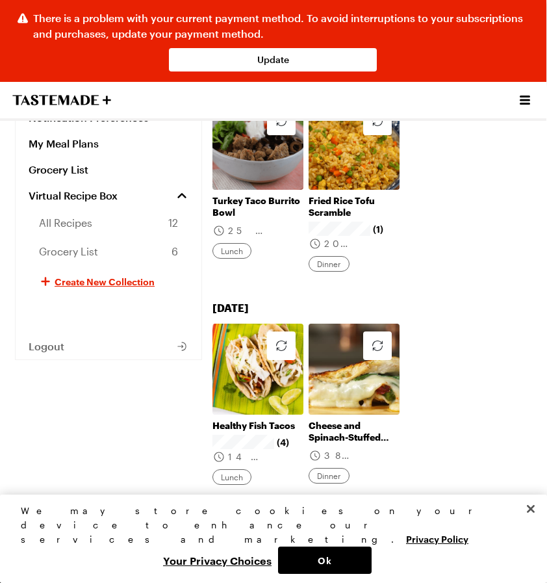
scroll to position [435, 0]
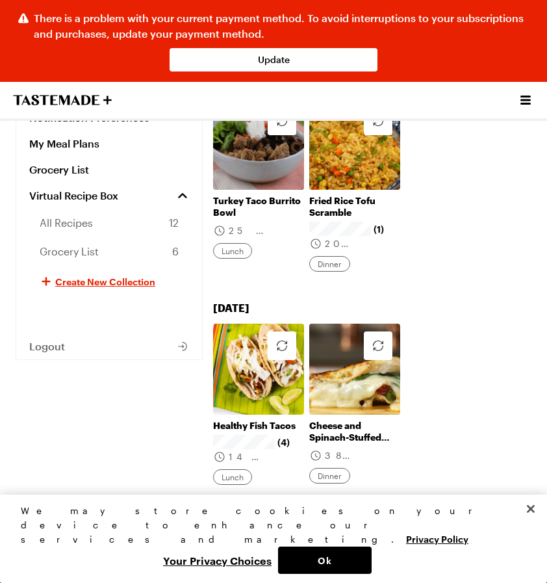
click at [368, 420] on link "Cheese and Spinach-Stuffed Chicken" at bounding box center [354, 431] width 91 height 23
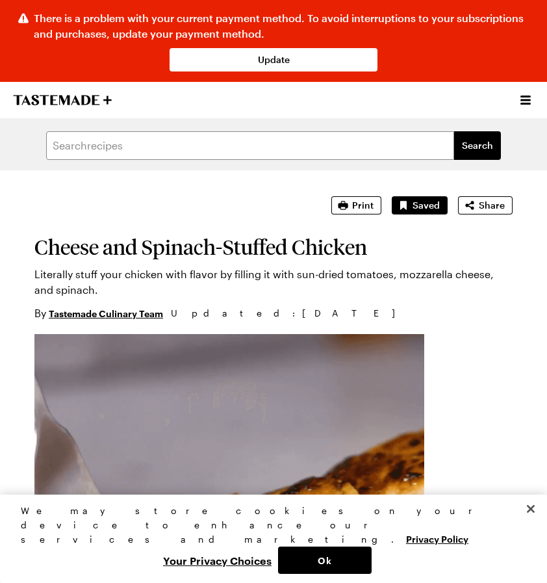
type textarea "x"
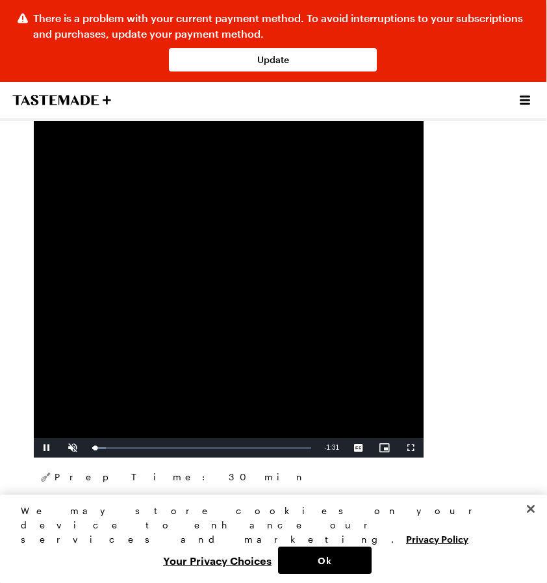
scroll to position [266, 0]
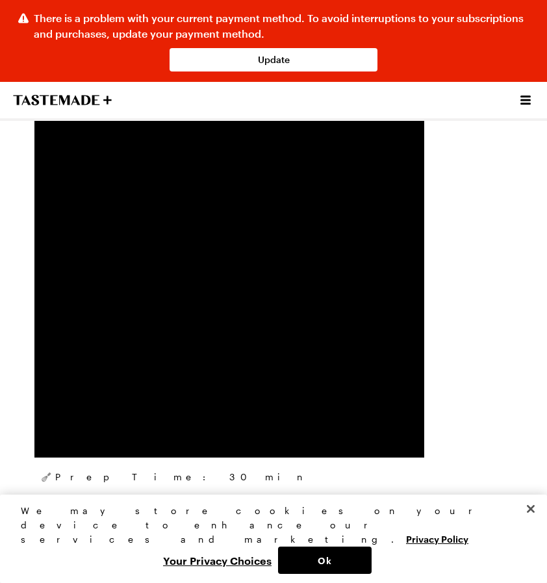
click at [526, 101] on icon "Open menu" at bounding box center [526, 100] width 10 height 9
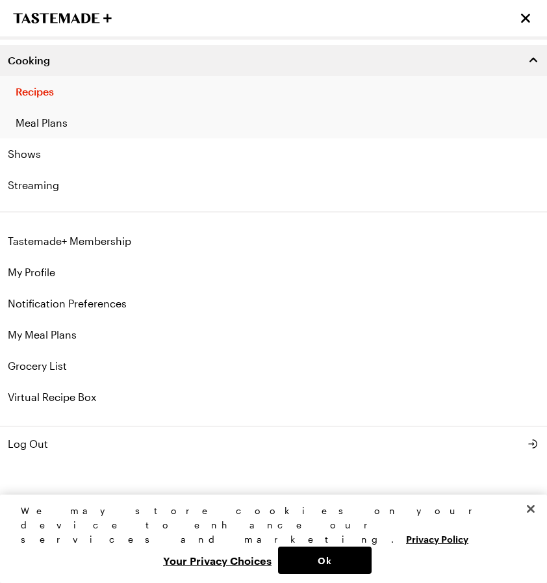
click at [83, 124] on link "Meal Plans" at bounding box center [273, 122] width 547 height 31
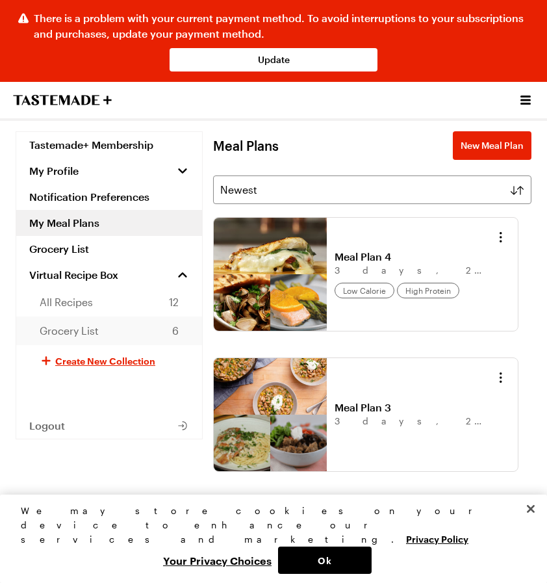
click at [87, 329] on span "Grocery List" at bounding box center [69, 331] width 59 height 16
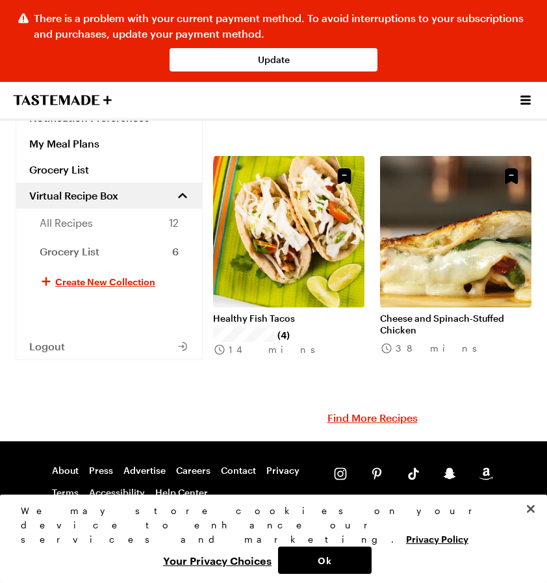
scroll to position [594, 0]
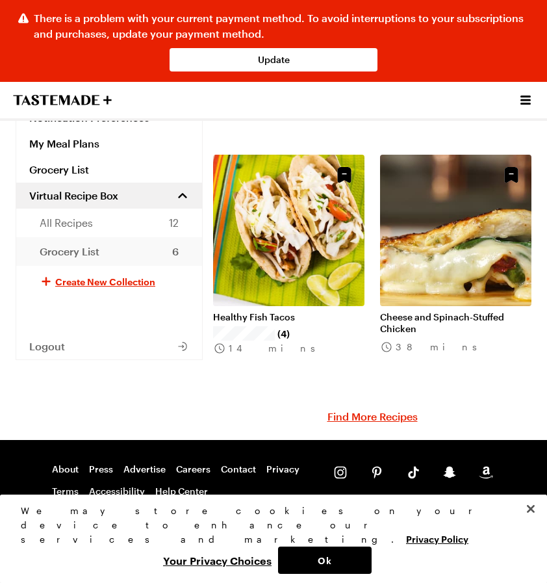
click at [87, 253] on span "Grocery List" at bounding box center [70, 252] width 60 height 16
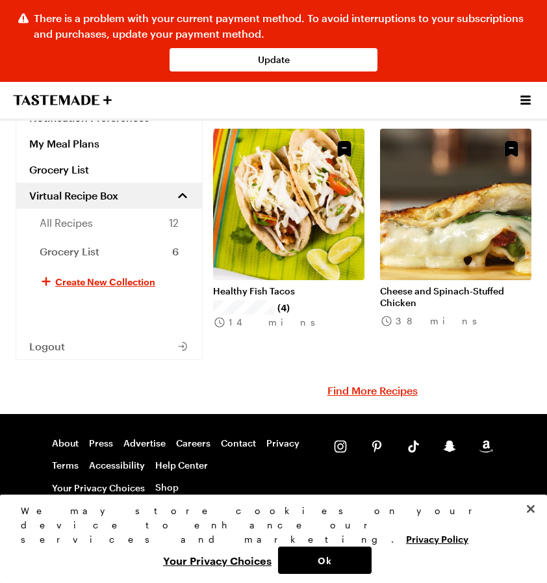
scroll to position [619, 0]
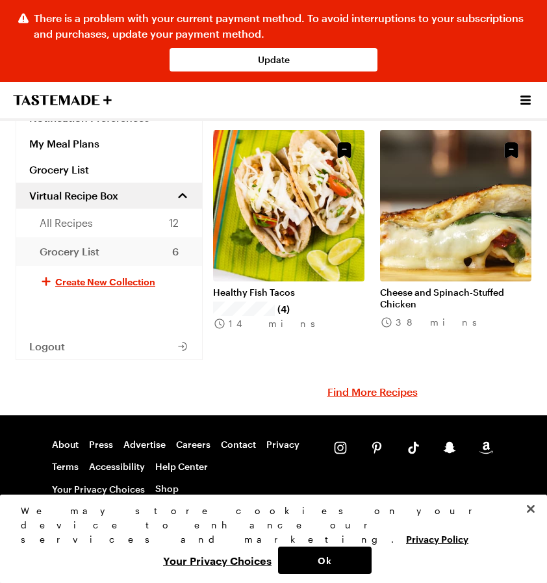
click at [106, 253] on link "Grocery List 6" at bounding box center [109, 251] width 186 height 29
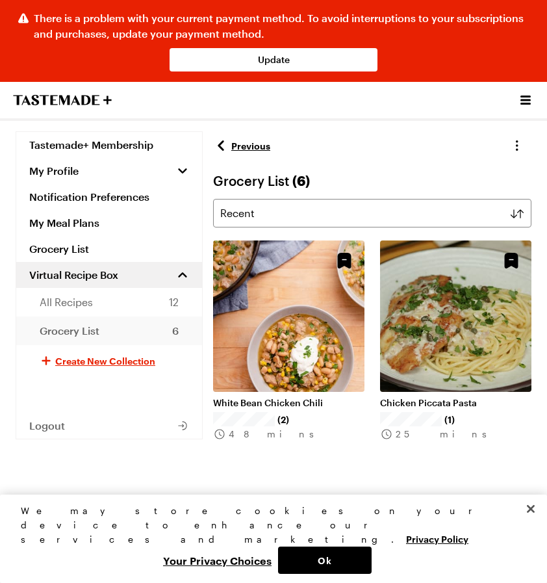
click at [106, 253] on link "Grocery List" at bounding box center [109, 249] width 186 height 26
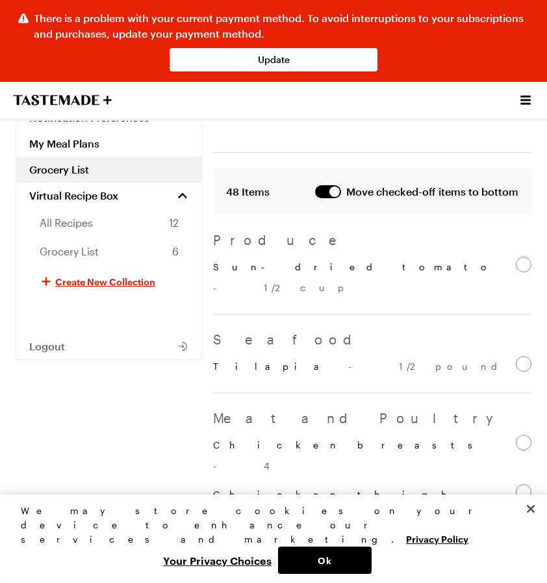
scroll to position [235, 0]
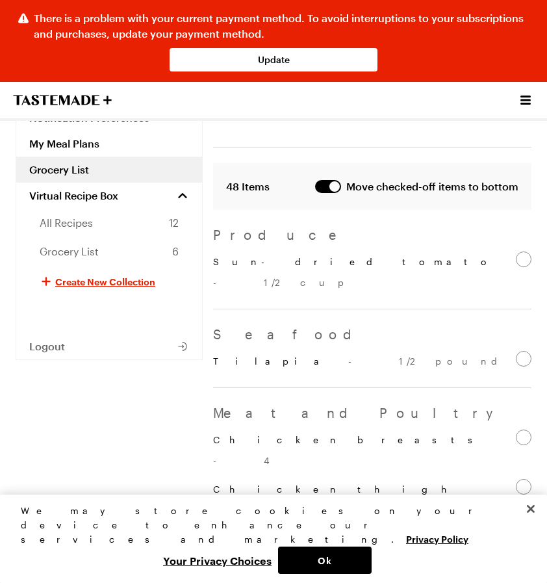
click at [277, 251] on p "Sun-dried tomato - 1/2 cup" at bounding box center [364, 272] width 303 height 42
click at [516, 251] on input "Sun-dried tomato - 1/2 cup" at bounding box center [524, 259] width 16 height 16
checkbox input "false"
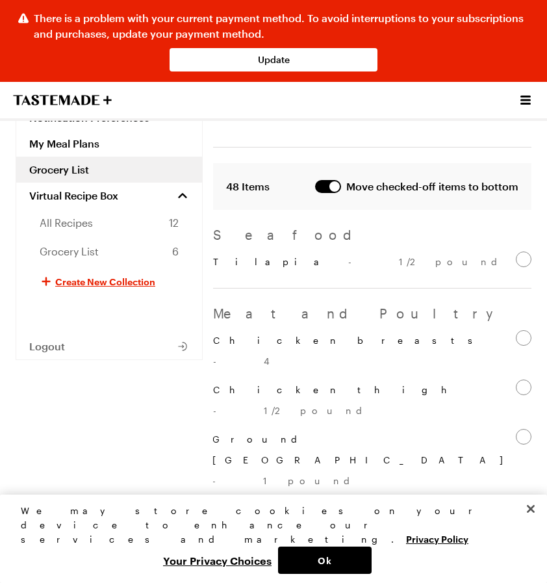
click at [348, 256] on span "- 1/2 pound" at bounding box center [429, 261] width 162 height 11
click at [516, 251] on input "Tilapia - 1/2 pound" at bounding box center [524, 259] width 16 height 16
checkbox input "false"
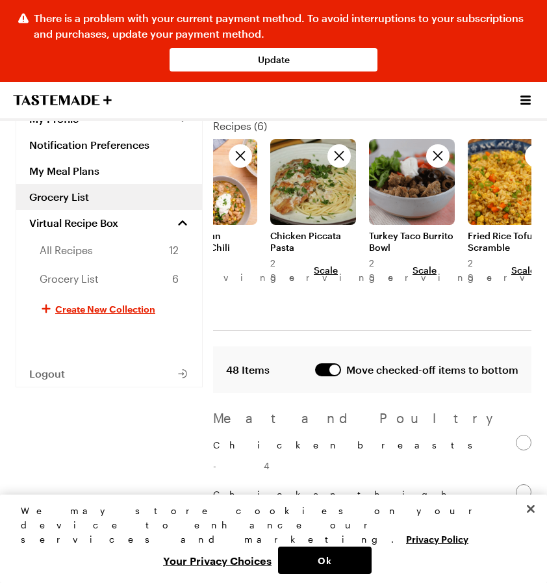
scroll to position [83, 0]
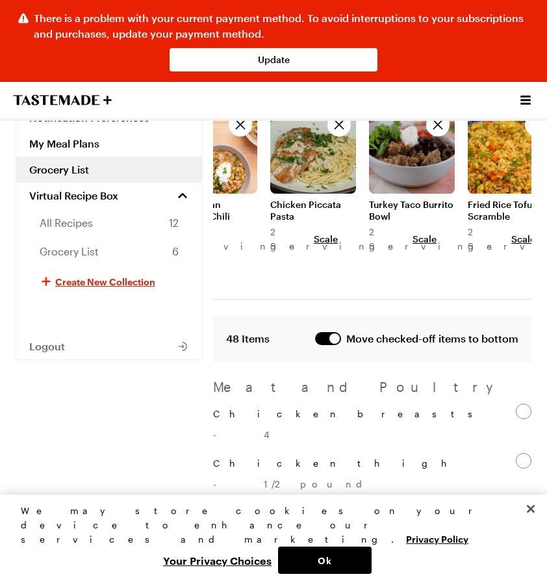
click at [243, 404] on p "Chicken breasts - 4" at bounding box center [364, 425] width 303 height 42
click at [516, 404] on input "Chicken breasts - 4" at bounding box center [524, 412] width 16 height 16
checkbox input "false"
click at [243, 404] on p "Chicken thigh - 1/2 pound" at bounding box center [364, 425] width 303 height 42
click at [516, 404] on input "Chicken thigh - 1/2 pound" at bounding box center [524, 412] width 16 height 16
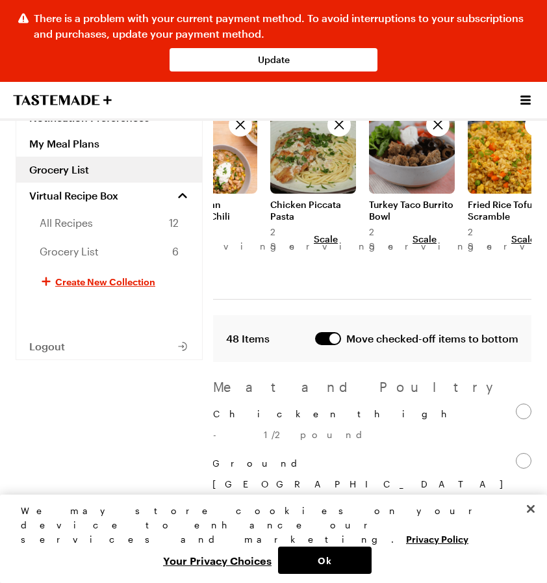
checkbox input "false"
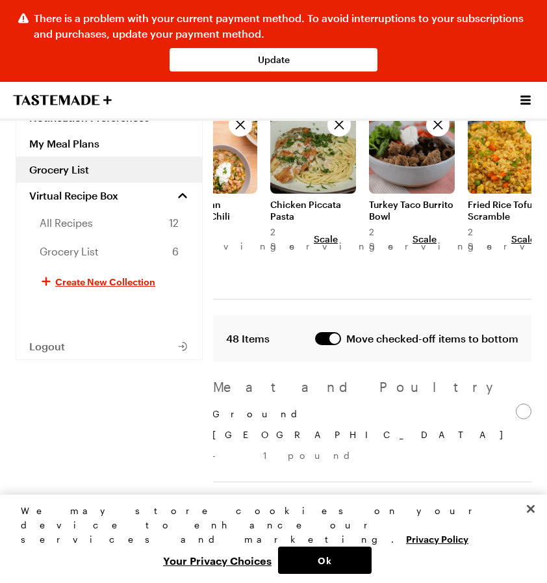
click at [260, 404] on p "Ground turkey - 1 pound" at bounding box center [363, 435] width 303 height 62
click at [516, 404] on input "Ground turkey - 1 pound" at bounding box center [524, 412] width 16 height 16
checkbox input "false"
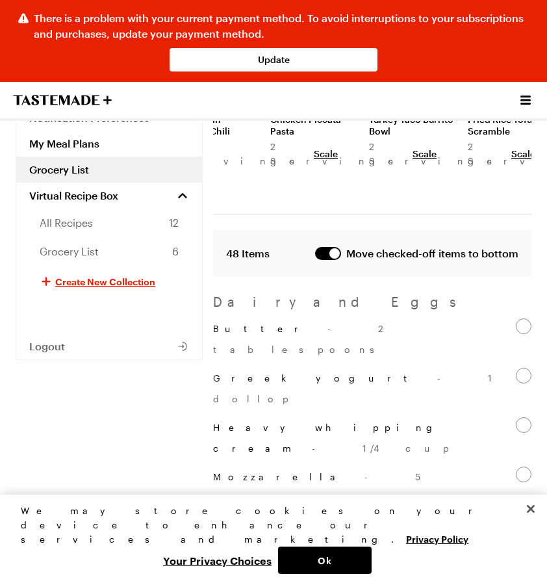
scroll to position [169, 0]
click at [292, 322] on span "- 2 tablespoons" at bounding box center [300, 338] width 175 height 32
click at [516, 318] on input "Butter - 2 tablespoons" at bounding box center [524, 326] width 16 height 16
checkbox input "false"
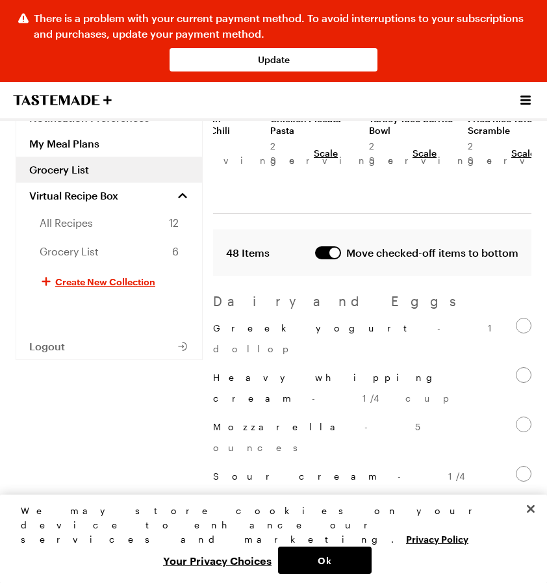
click at [343, 318] on label "Greek yogurt - 1 dollop" at bounding box center [372, 339] width 318 height 42
click at [516, 318] on input "Greek yogurt - 1 dollop" at bounding box center [524, 326] width 16 height 16
checkbox input "false"
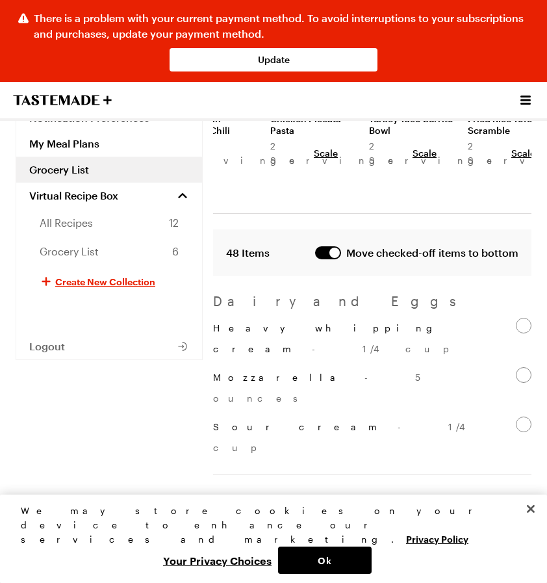
click at [270, 318] on p "Heavy whipping cream - 1/4 cup" at bounding box center [364, 339] width 303 height 42
click at [516, 318] on input "Heavy whipping cream - 1/4 cup" at bounding box center [524, 326] width 16 height 16
checkbox input "false"
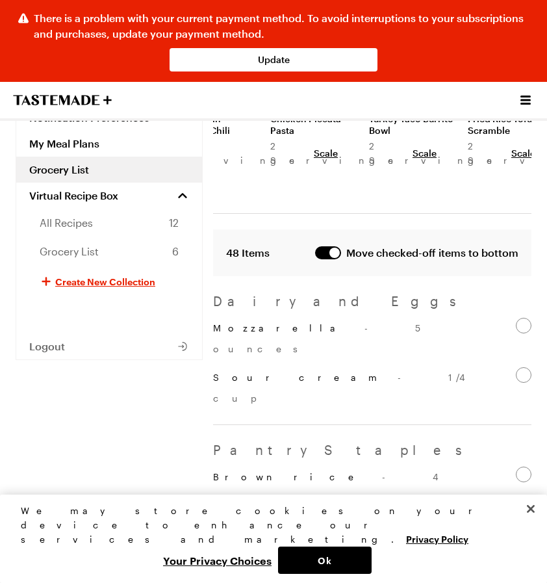
click at [285, 302] on div "Dairy and Eggs Mozzarella - 5 ounces Sour cream - 1/4 cup" at bounding box center [372, 358] width 318 height 133
click at [285, 322] on span "- 5 ounces" at bounding box center [323, 338] width 221 height 32
click at [516, 318] on input "Mozzarella - 5 ounces" at bounding box center [524, 326] width 16 height 16
checkbox input "false"
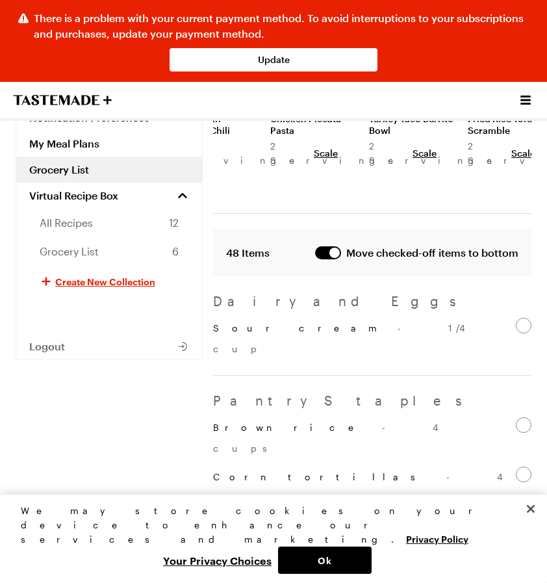
click at [260, 318] on p "Sour cream - 1/4 cup" at bounding box center [364, 339] width 303 height 42
click at [516, 318] on input "Sour cream - 1/4 cup" at bounding box center [524, 326] width 16 height 16
checkbox input "false"
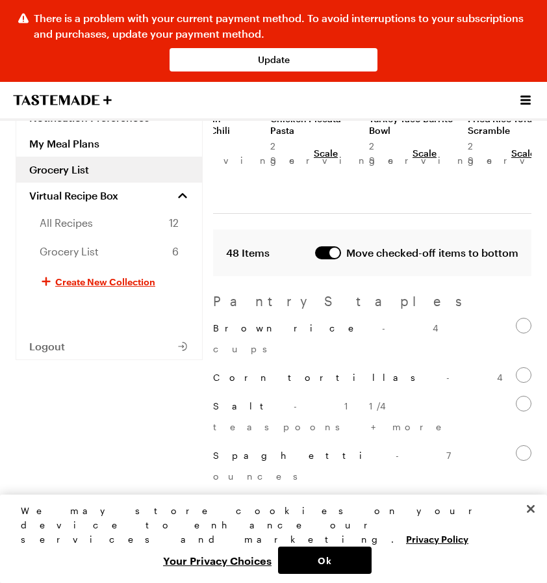
click at [297, 318] on label "Brown rice - 4 cups" at bounding box center [372, 339] width 318 height 42
click at [516, 318] on input "Brown rice - 4 cups" at bounding box center [524, 326] width 16 height 16
checkbox input "false"
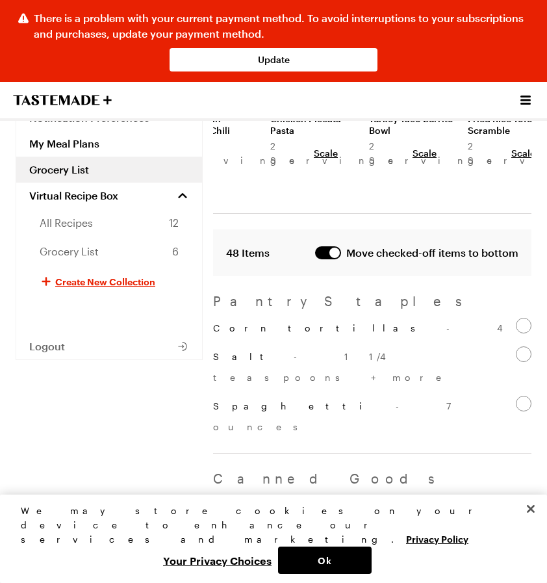
click at [315, 318] on label "Corn tortillas - 4" at bounding box center [372, 328] width 318 height 21
click at [516, 318] on input "Corn tortillas - 4" at bounding box center [524, 326] width 16 height 16
checkbox input "false"
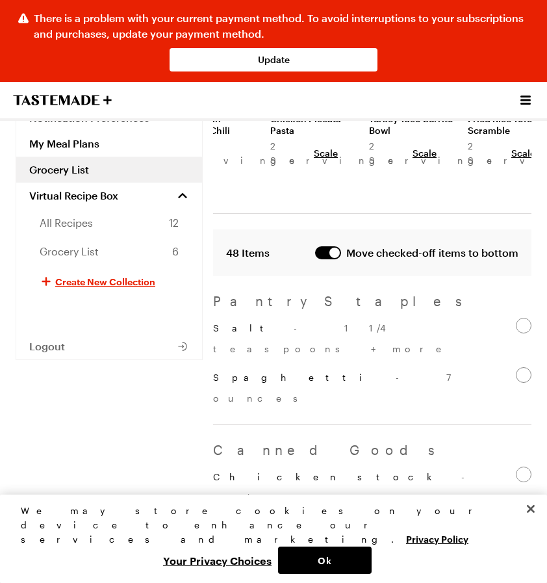
click at [303, 322] on span "- 1 1/4 teaspoons + more" at bounding box center [333, 338] width 240 height 32
click at [516, 318] on input "Salt - 1 1/4 teaspoons + more" at bounding box center [524, 326] width 16 height 16
checkbox input "false"
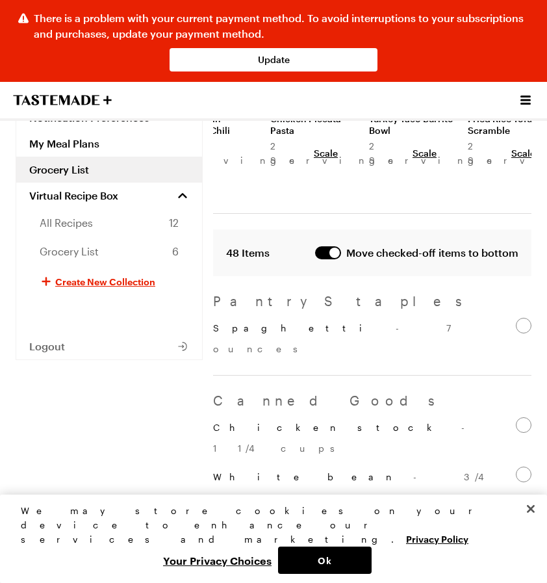
click at [286, 332] on div "Pantry Staples Spaghetti - 7 ounces" at bounding box center [372, 334] width 318 height 84
click at [254, 318] on p "Spaghetti - 7 ounces" at bounding box center [364, 339] width 303 height 42
click at [516, 318] on input "Spaghetti - 7 ounces" at bounding box center [524, 326] width 16 height 16
checkbox input "false"
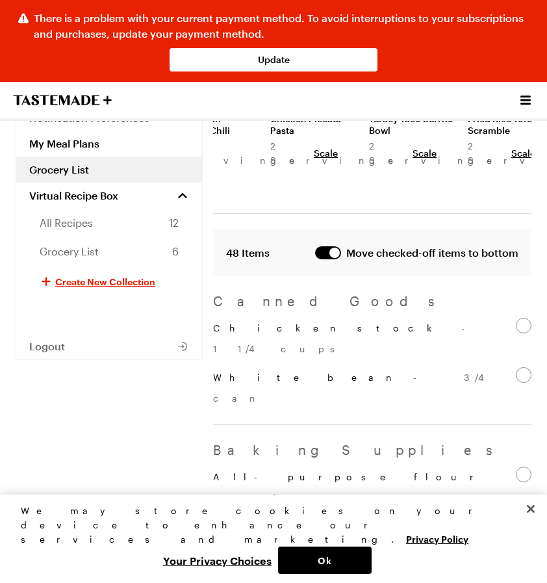
click at [351, 318] on label "Chicken stock - 1 1/4 cups" at bounding box center [372, 339] width 318 height 42
click at [516, 318] on input "Chicken stock - 1 1/4 cups" at bounding box center [524, 326] width 16 height 16
checkbox input "false"
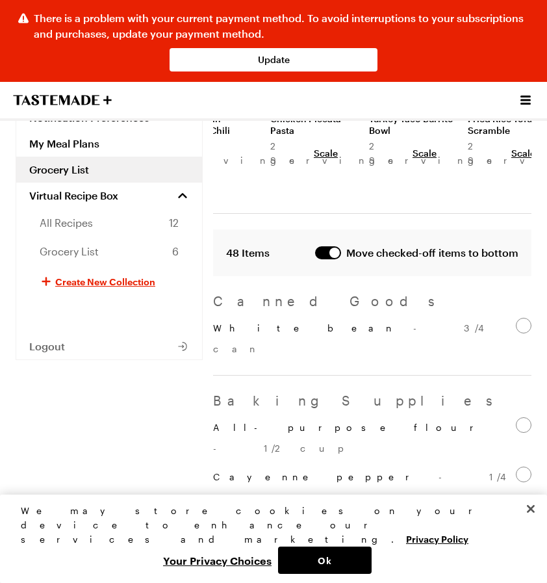
click at [248, 318] on p "White bean - 3/4 can" at bounding box center [364, 339] width 303 height 42
click at [516, 318] on input "White bean - 3/4 can" at bounding box center [524, 326] width 16 height 16
checkbox input "false"
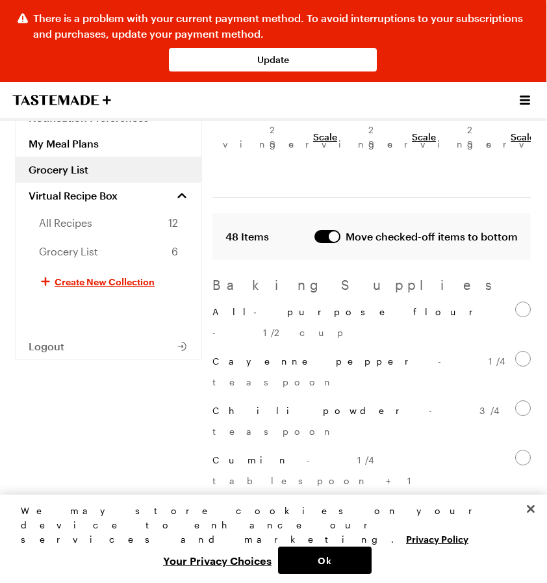
scroll to position [185, 0]
click at [255, 302] on p "All-purpose flour - 1/2 cup" at bounding box center [364, 323] width 303 height 42
click at [516, 302] on input "All-purpose flour - 1/2 cup" at bounding box center [524, 310] width 16 height 16
checkbox input "false"
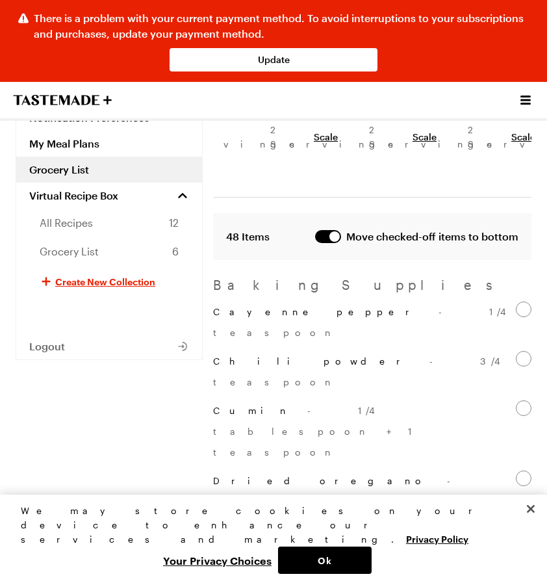
click at [255, 302] on p "Cayenne pepper - 1/4 teaspoon" at bounding box center [364, 323] width 303 height 42
click at [516, 302] on input "Cayenne pepper - 1/4 teaspoon" at bounding box center [524, 310] width 16 height 16
checkbox input "false"
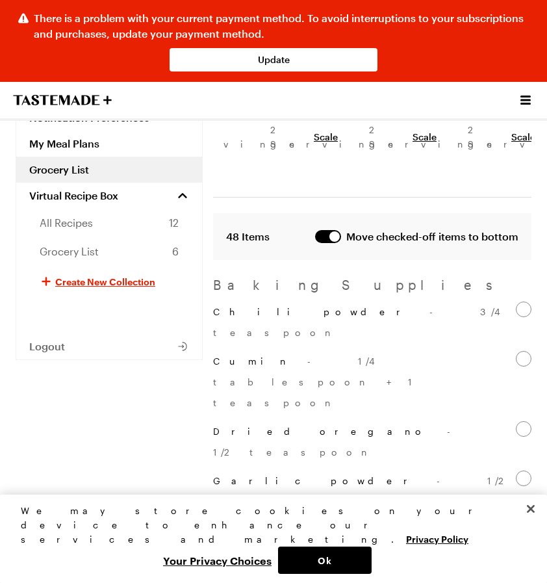
click at [255, 302] on p "Chili powder - 3/4 teaspoon" at bounding box center [364, 323] width 303 height 42
click at [516, 302] on input "Chili powder - 3/4 teaspoon" at bounding box center [524, 310] width 16 height 16
checkbox input "false"
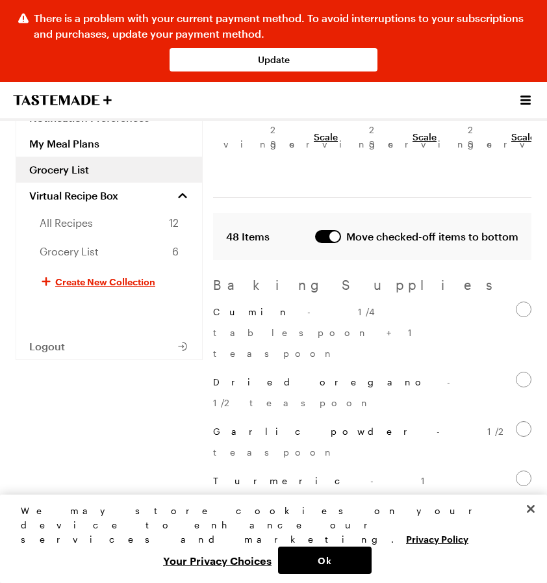
click at [286, 306] on span "- 1/4 tablespoon + 1 teaspoon" at bounding box center [314, 332] width 203 height 53
click at [516, 302] on input "Cumin - 1/4 tablespoon + 1 teaspoon" at bounding box center [524, 310] width 16 height 16
checkbox input "false"
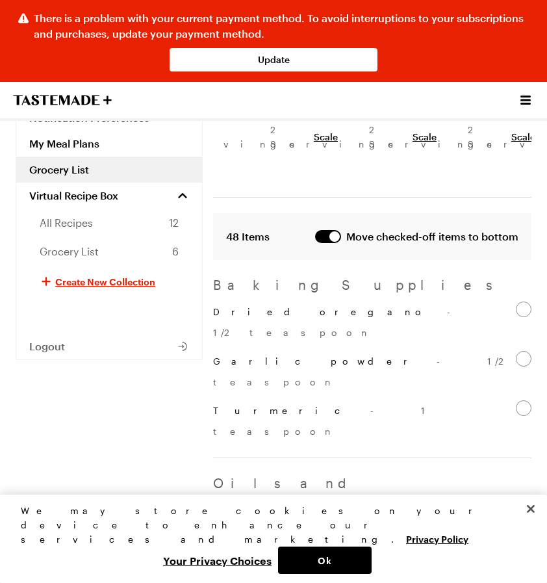
click at [281, 306] on span "- 1/2 teaspoon" at bounding box center [347, 322] width 268 height 32
click at [516, 302] on input "Dried oregano - 1/2 teaspoon" at bounding box center [524, 310] width 16 height 16
checkbox input "false"
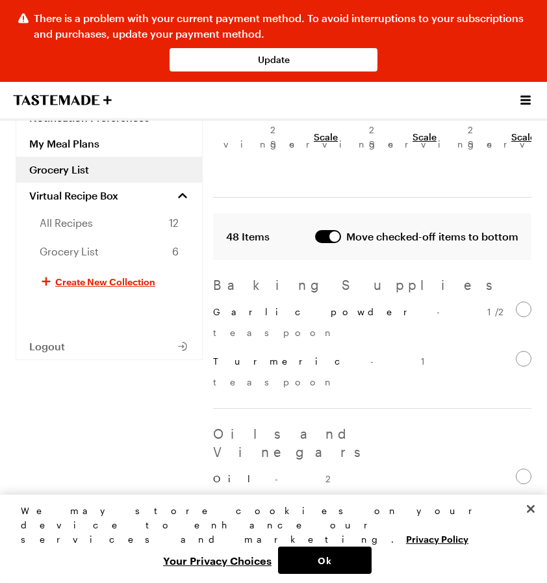
click at [283, 306] on span "- 1/2 teaspoon" at bounding box center [360, 322] width 294 height 32
click at [516, 302] on input "Garlic powder - 1/2 teaspoon" at bounding box center [524, 310] width 16 height 16
checkbox input "false"
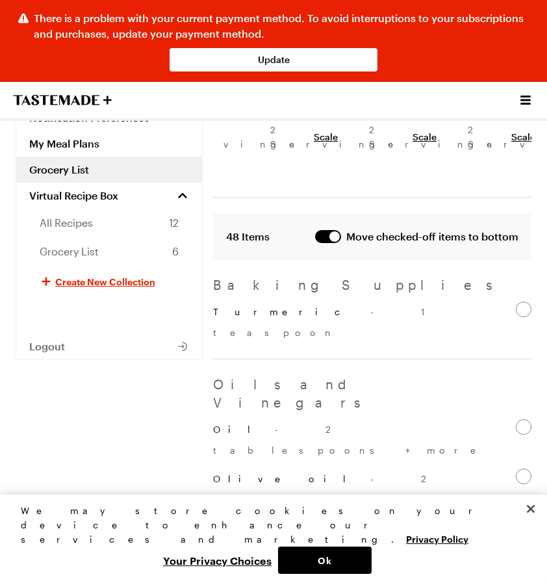
click at [283, 306] on span "- 1 teaspoon" at bounding box center [321, 322] width 216 height 32
click at [516, 302] on input "Turmeric - 1 teaspoon" at bounding box center [524, 310] width 16 height 16
checkbox input "false"
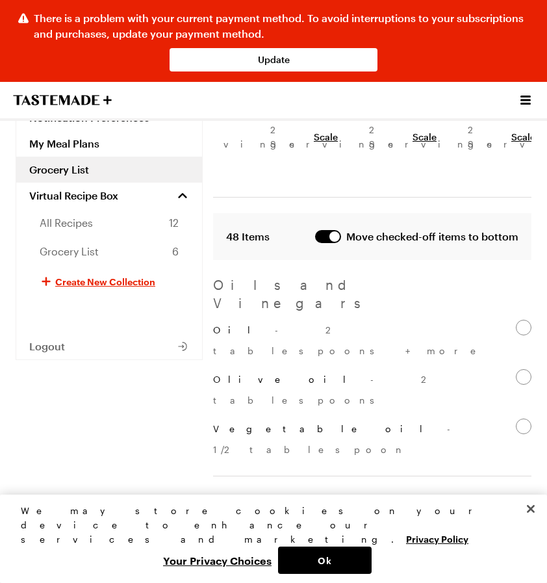
click at [283, 324] on span "- 2 tablespoons + more" at bounding box center [350, 340] width 274 height 32
click at [516, 320] on input "Oil - 2 tablespoons + more" at bounding box center [524, 328] width 16 height 16
checkbox input "false"
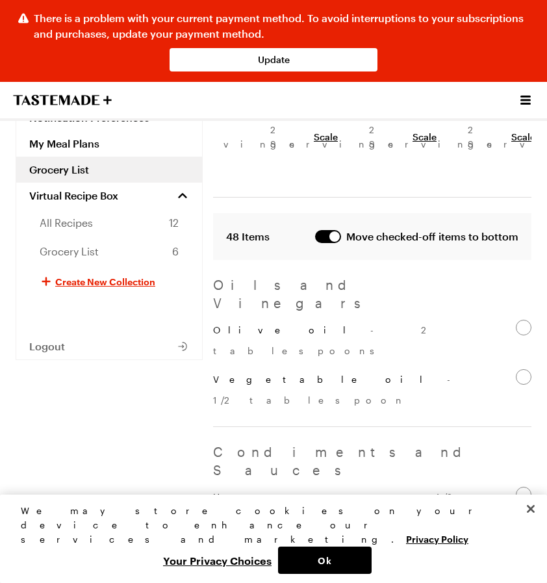
click at [283, 324] on span "- 2 tablespoons" at bounding box center [321, 340] width 216 height 32
click at [516, 320] on input "Olive oil - 2 tablespoons" at bounding box center [524, 328] width 16 height 16
checkbox input "false"
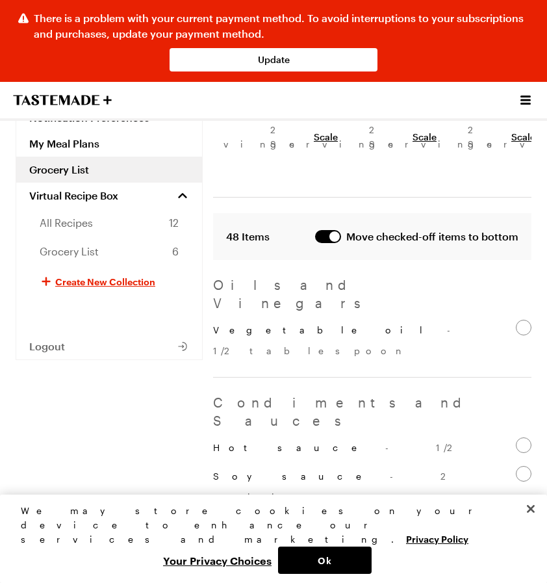
click at [283, 324] on span "- 1/2 tablespoon" at bounding box center [347, 340] width 268 height 32
click at [516, 320] on input "Vegetable oil - 1/2 tablespoon" at bounding box center [524, 328] width 16 height 16
checkbox input "false"
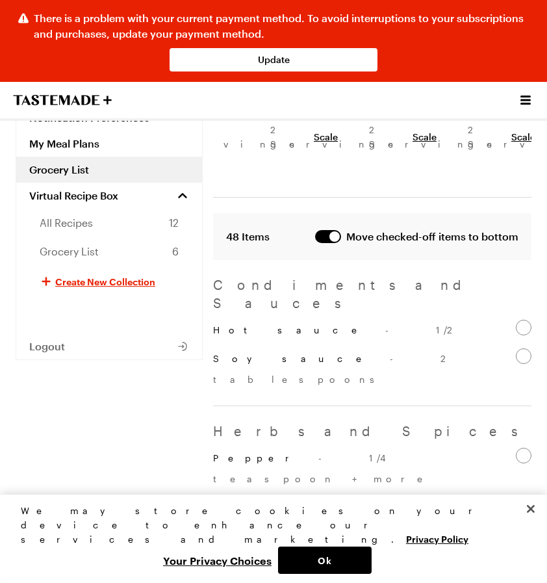
click at [283, 320] on label "Hot sauce - 1/2" at bounding box center [372, 330] width 318 height 21
click at [516, 320] on input "Hot sauce - 1/2" at bounding box center [524, 328] width 16 height 16
checkbox input "false"
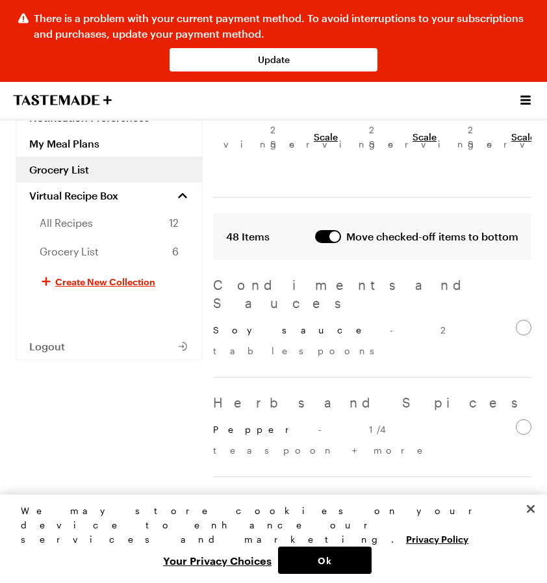
click at [283, 324] on span "- 2 tablespoons" at bounding box center [331, 340] width 236 height 32
click at [516, 320] on input "Soy sauce - 2 tablespoons" at bounding box center [524, 328] width 16 height 16
checkbox input "false"
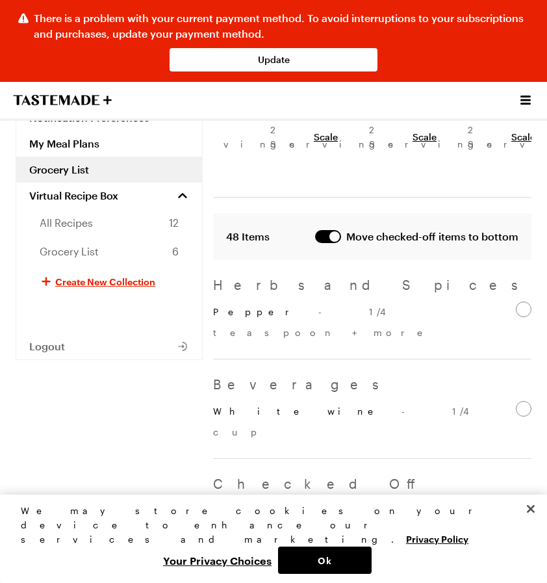
click at [283, 306] on span "- 1/4 teaspoon + more" at bounding box center [323, 322] width 221 height 32
click at [516, 302] on input "Pepper - 1/4 teaspoon + more" at bounding box center [524, 310] width 16 height 16
checkbox input "false"
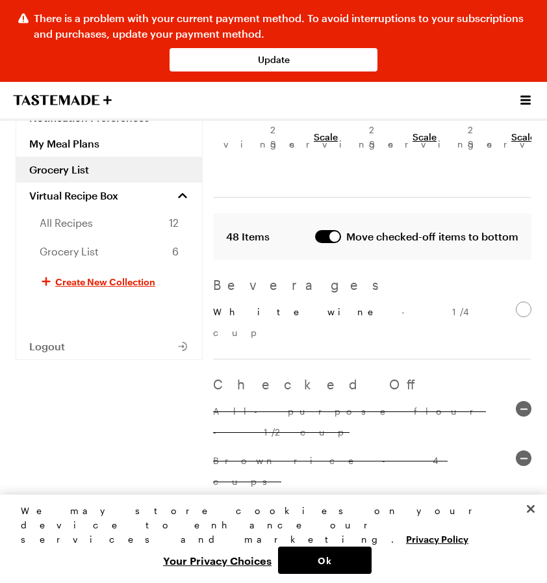
click at [283, 306] on span "- 1/4 cup" at bounding box center [345, 322] width 265 height 32
click at [516, 302] on input "White wine - 1/4 cup" at bounding box center [524, 310] width 16 height 16
checkbox input "false"
